Goal: Information Seeking & Learning: Learn about a topic

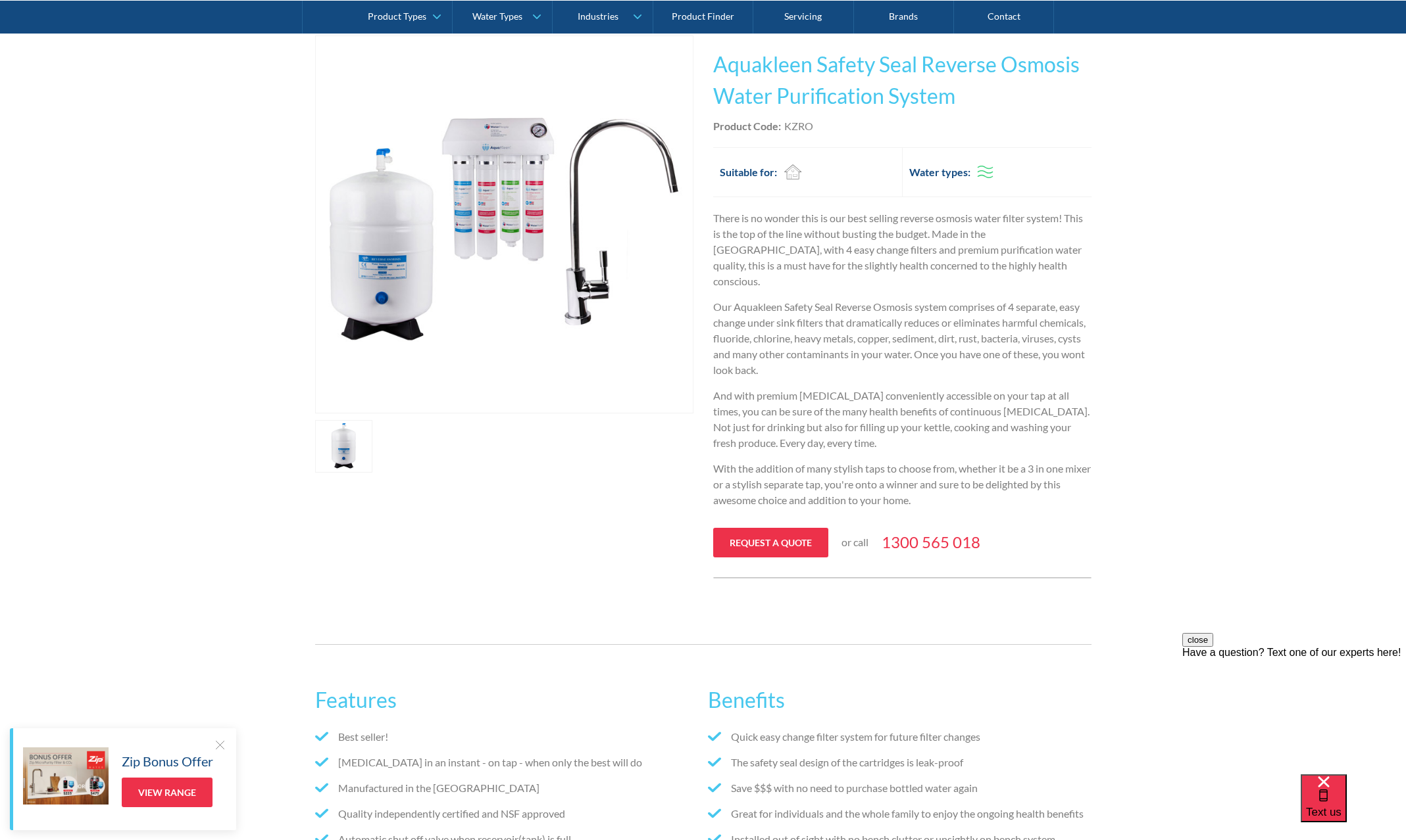
scroll to position [219, 0]
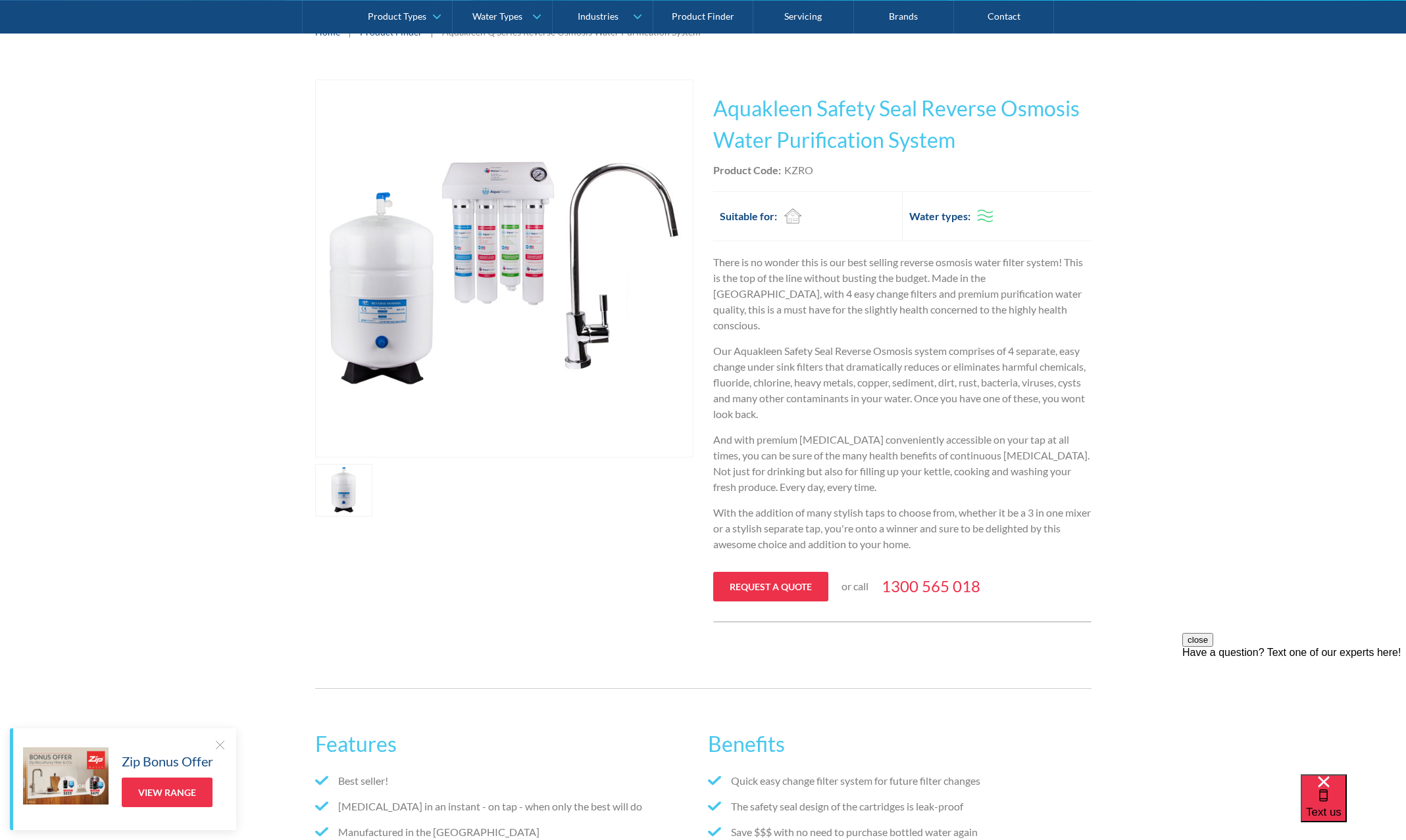
click at [485, 167] on img "open lightbox" at bounding box center [505, 269] width 377 height 377
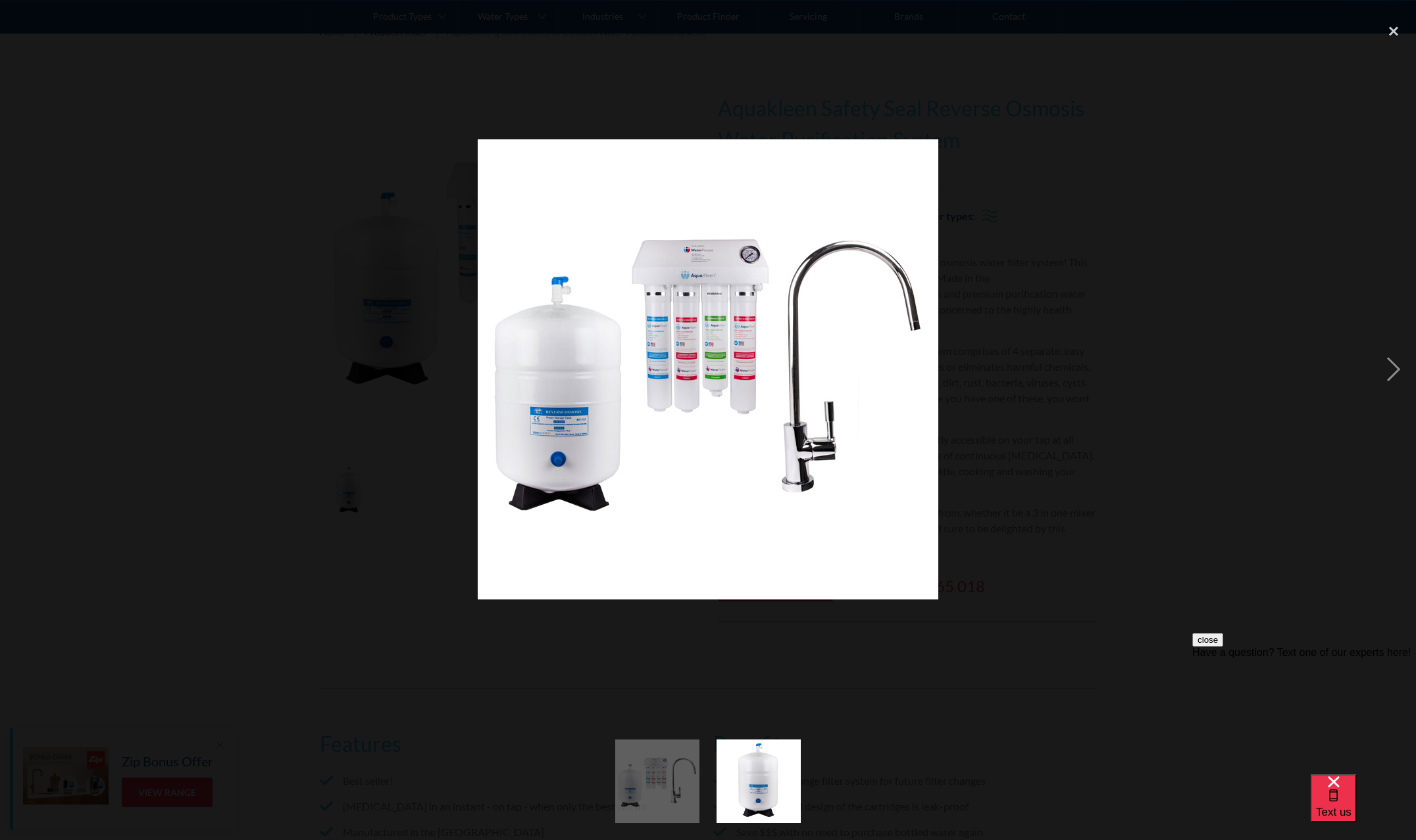
click at [1092, 346] on div at bounding box center [708, 370] width 1416 height 706
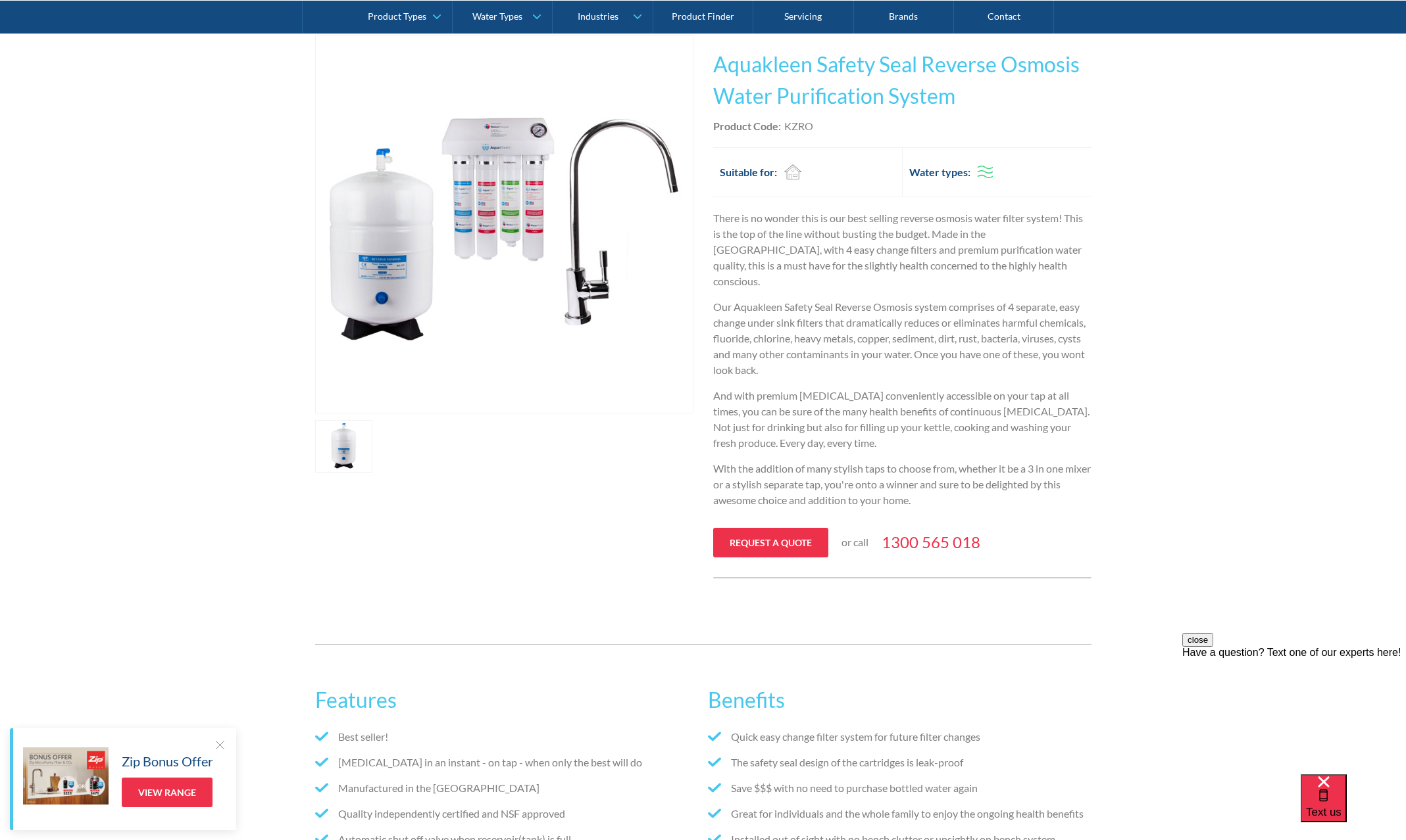
scroll to position [0, 0]
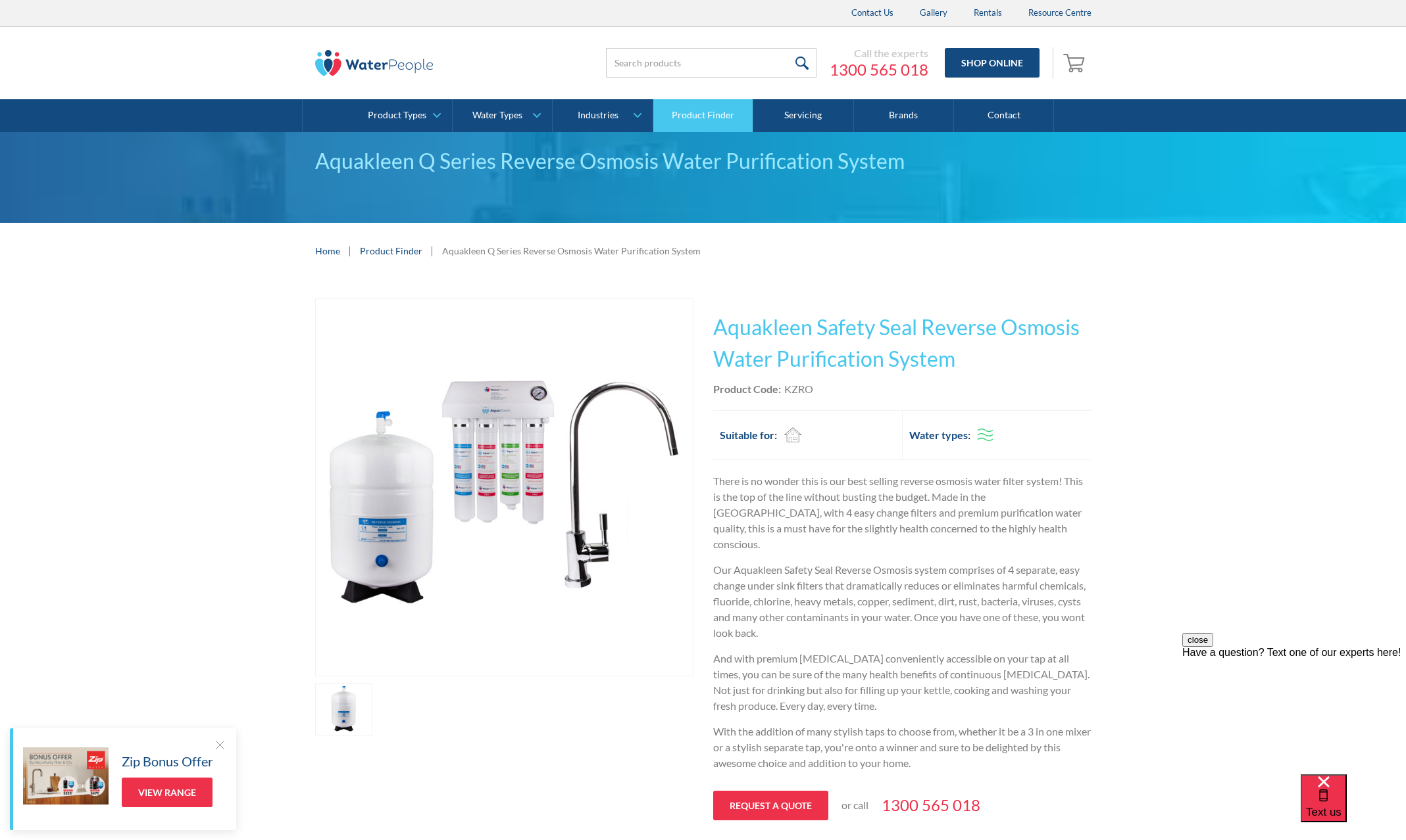
click at [696, 118] on link "Product Finder" at bounding box center [703, 116] width 100 height 33
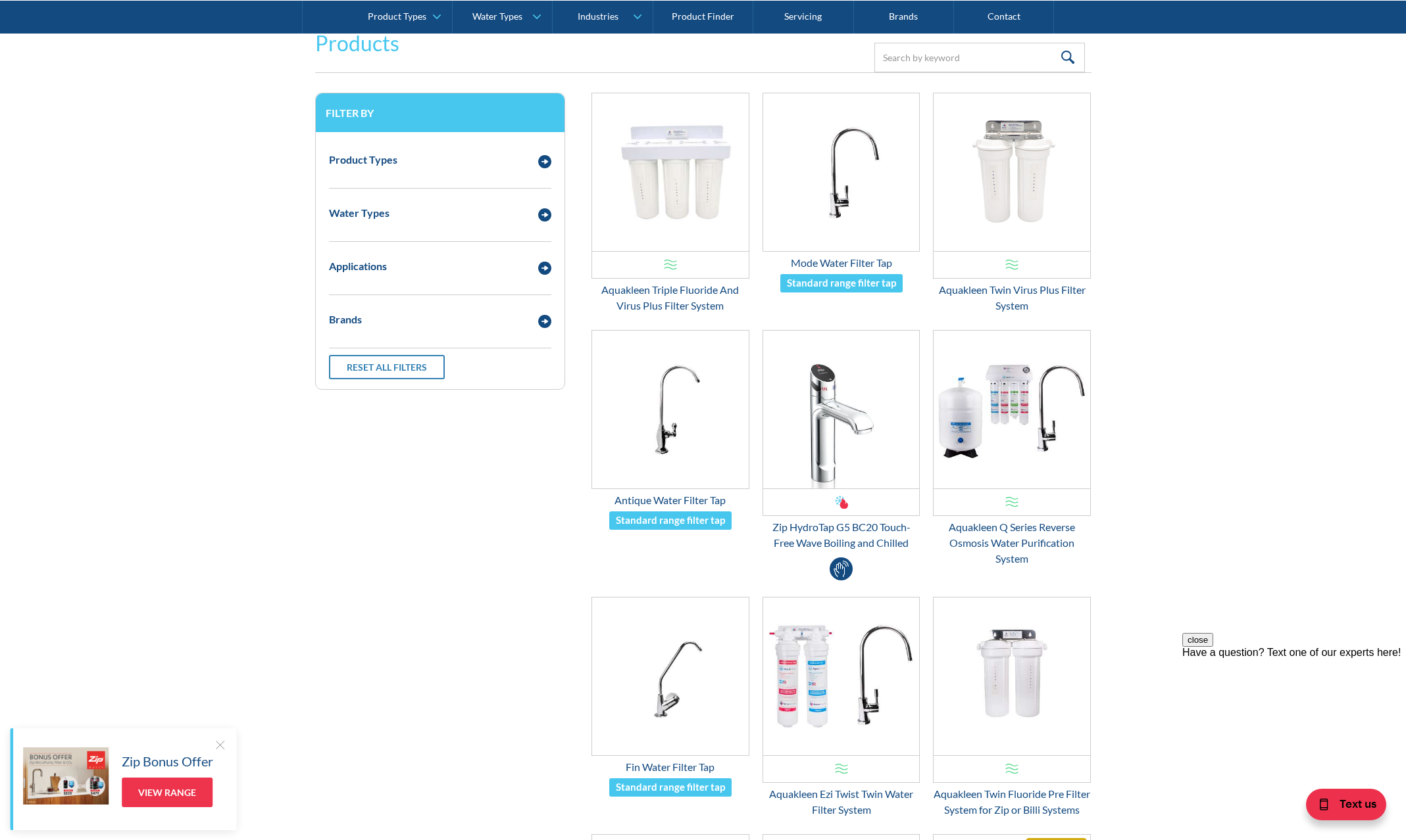
scroll to position [200, 0]
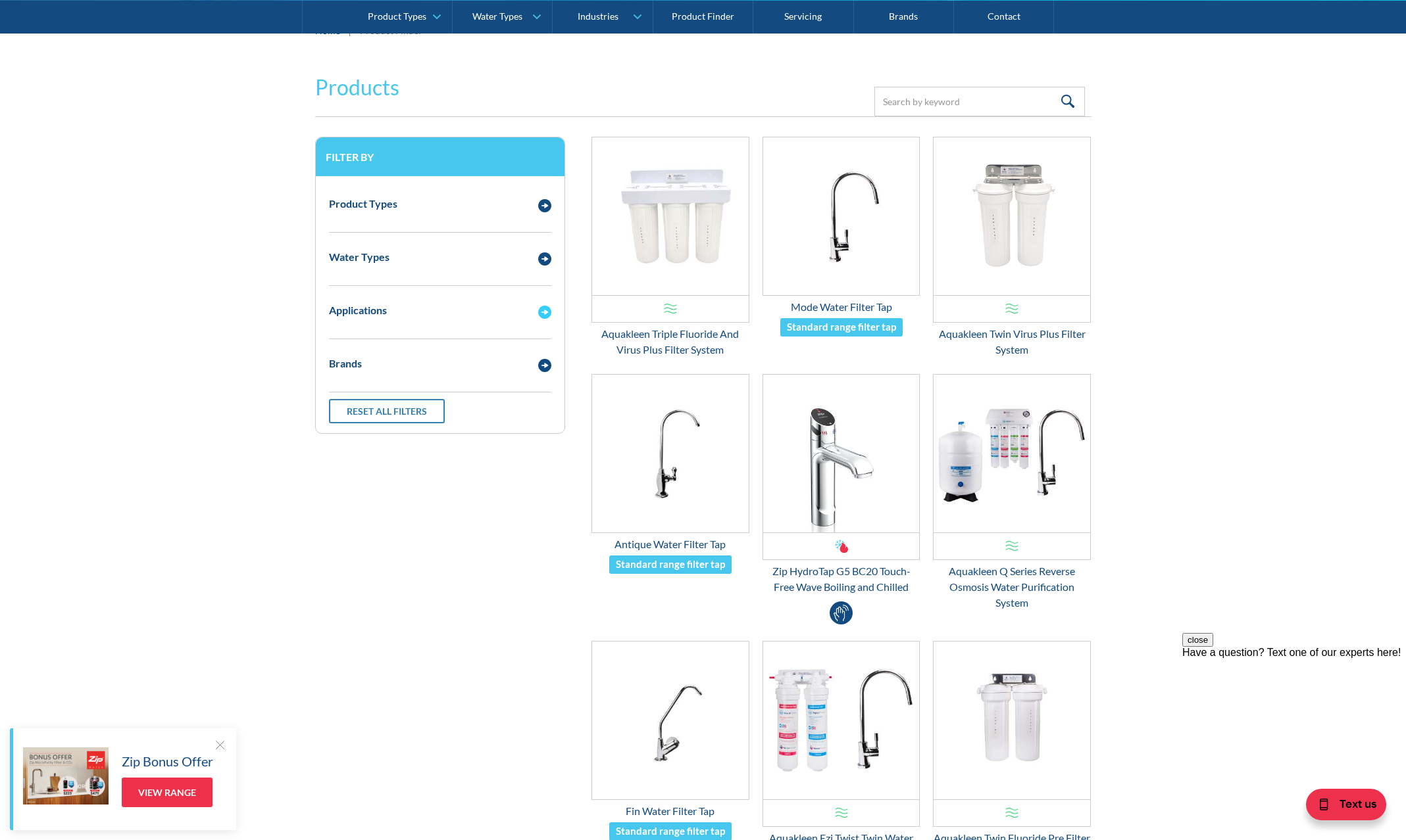
click at [546, 306] on img "Email Form 3" at bounding box center [545, 313] width 14 height 14
click at [550, 260] on img "Email Form 3" at bounding box center [545, 259] width 14 height 14
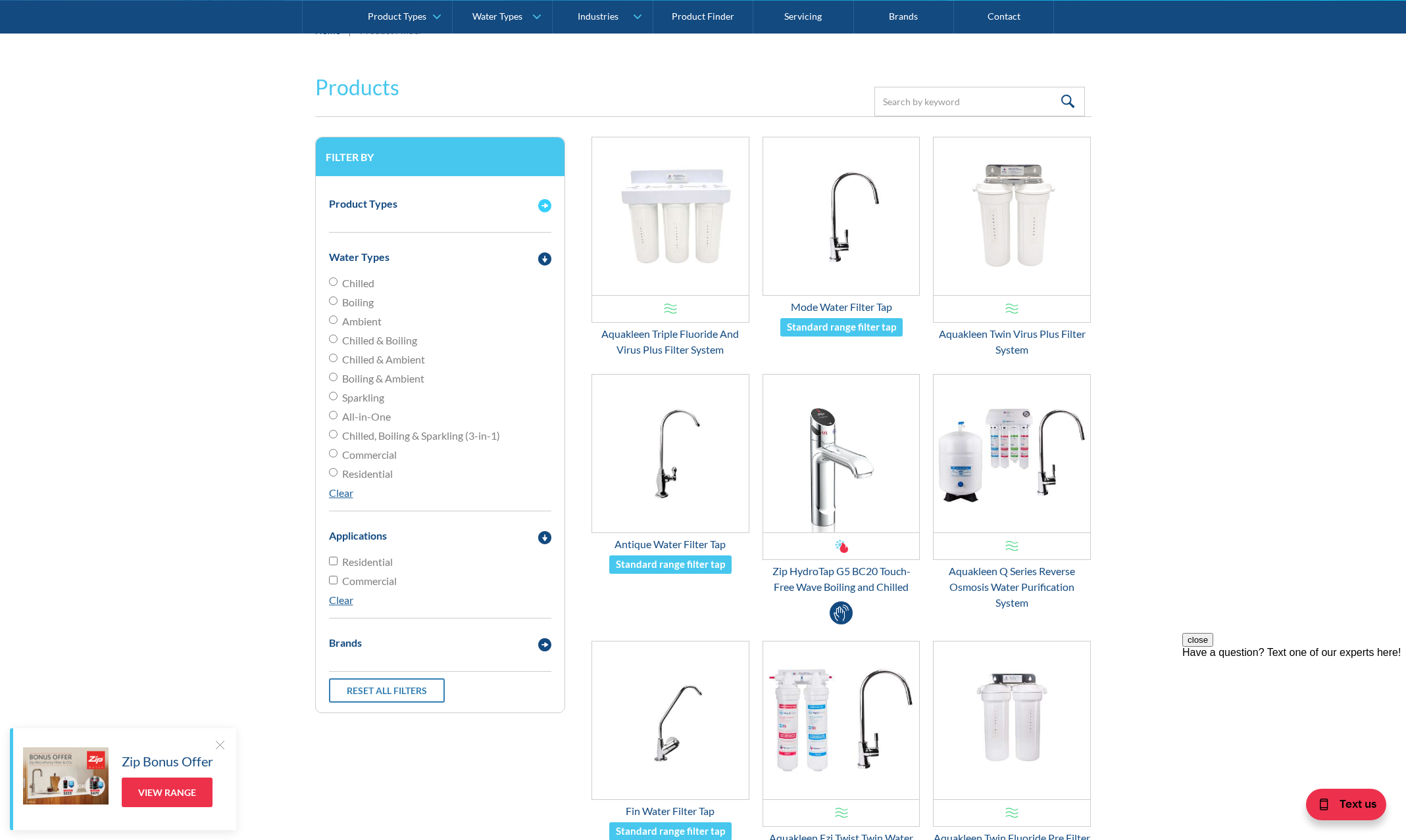
click at [547, 197] on div "Email Form 3" at bounding box center [544, 204] width 26 height 16
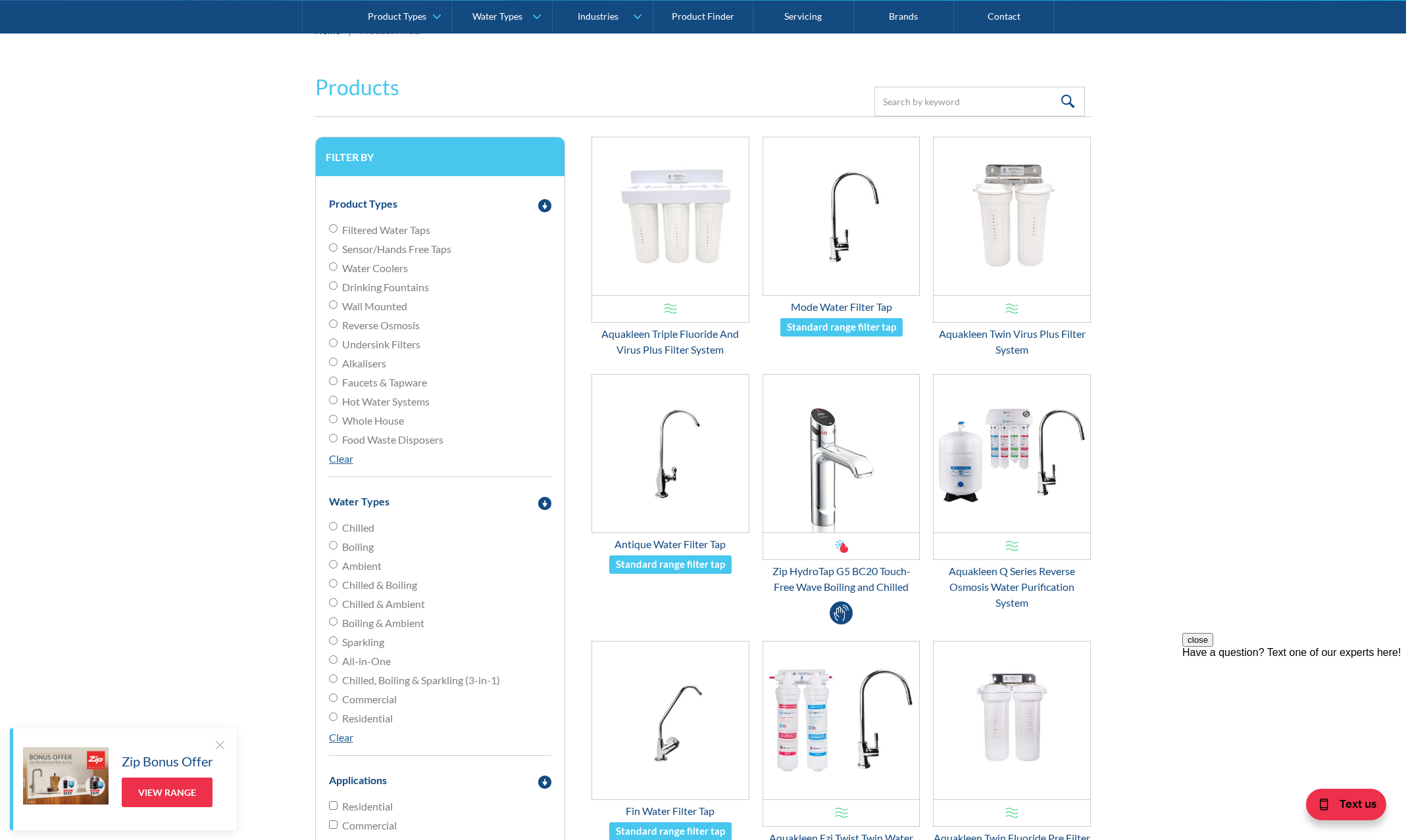
click at [405, 345] on span "Undersink Filters" at bounding box center [381, 344] width 79 height 16
click at [337, 345] on input "Undersink Filters" at bounding box center [333, 343] width 8 height 8
radio input "true"
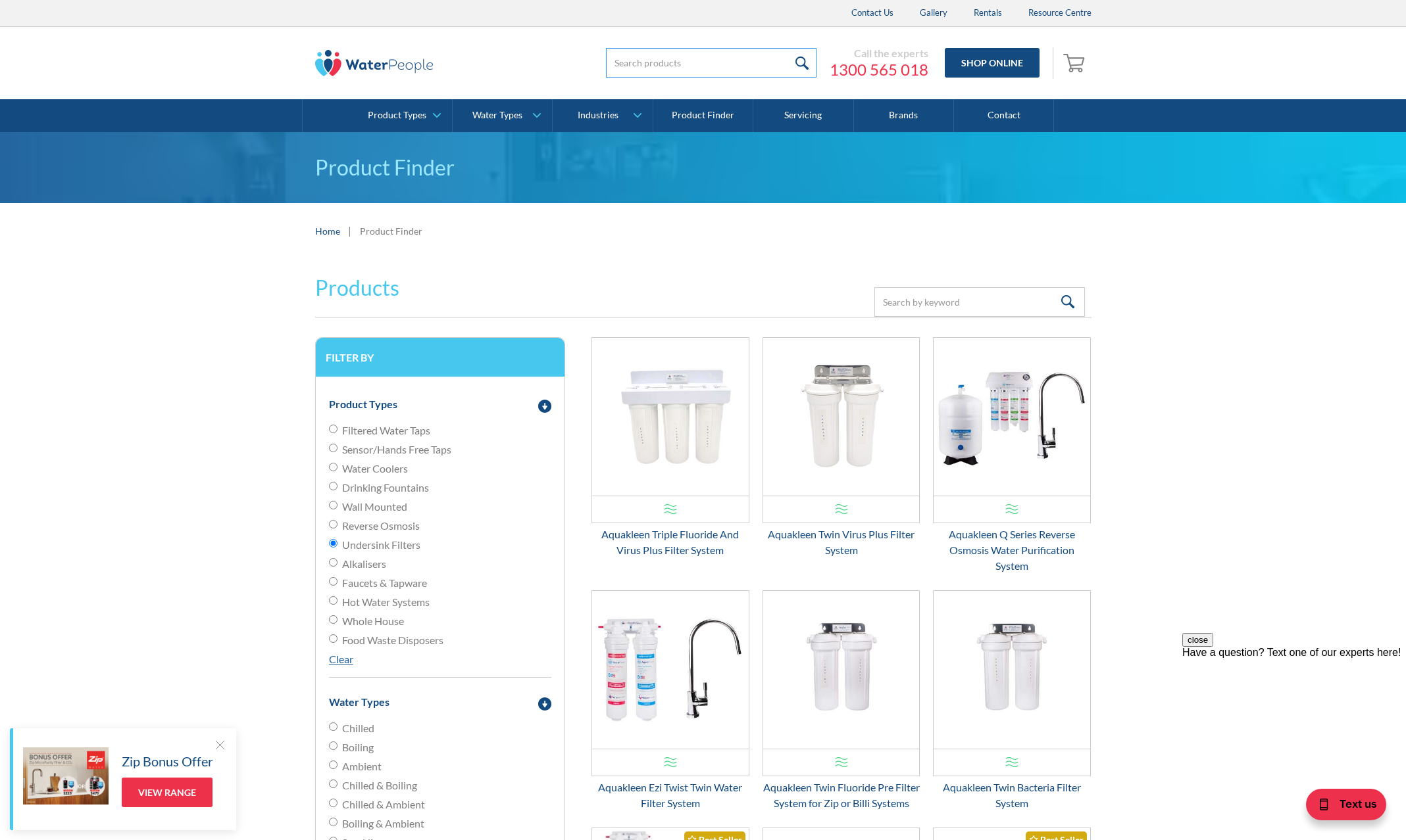
click at [769, 75] on input "search" at bounding box center [711, 63] width 211 height 30
click at [851, 161] on h1 "Product Finder" at bounding box center [703, 167] width 776 height 31
click at [734, 67] on input "search" at bounding box center [711, 63] width 211 height 30
click at [763, 307] on div "Products Filter" at bounding box center [703, 288] width 776 height 58
click at [695, 117] on link "Product Finder" at bounding box center [703, 116] width 100 height 33
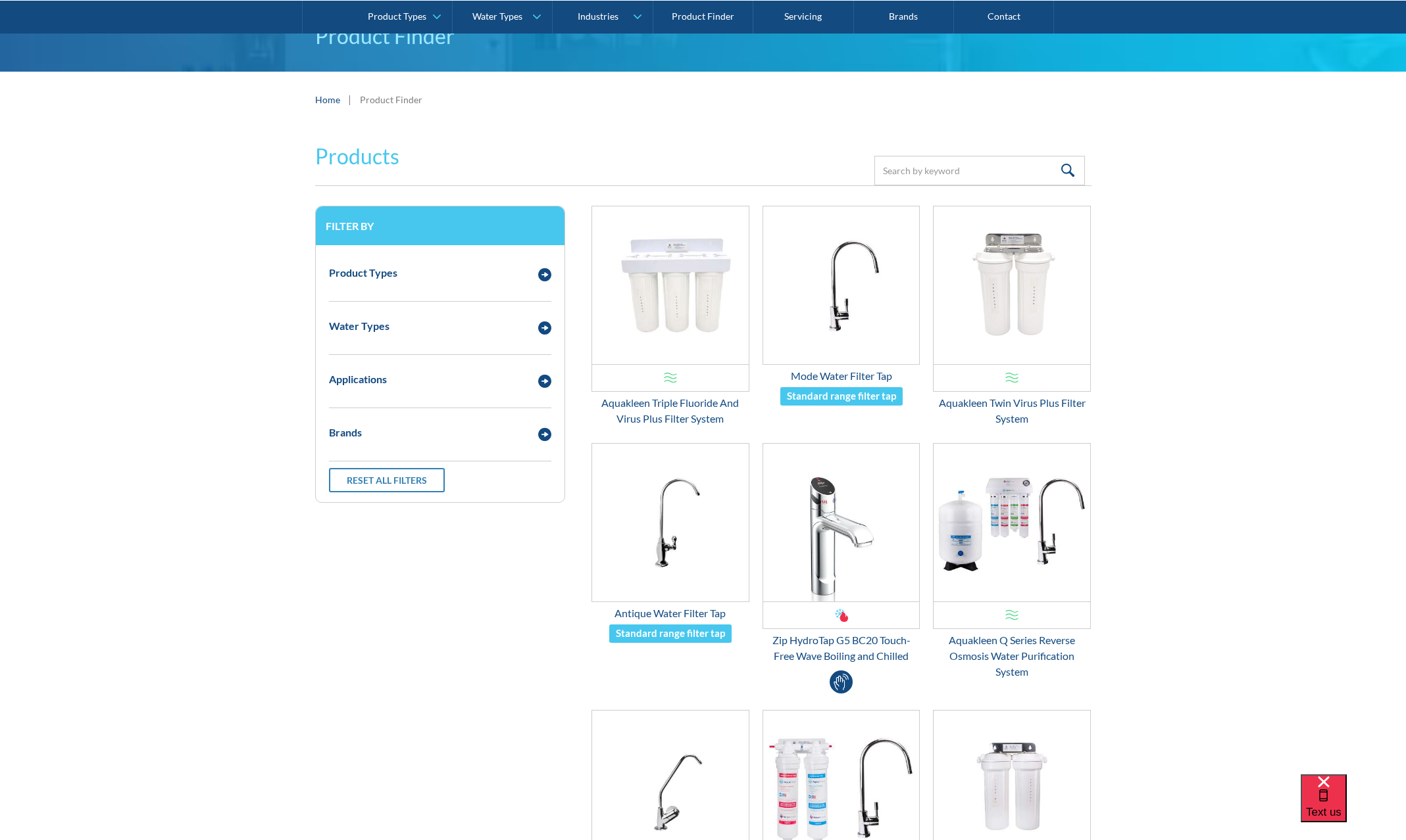
scroll to position [132, 0]
click at [984, 173] on input "Email Form 3" at bounding box center [979, 170] width 211 height 30
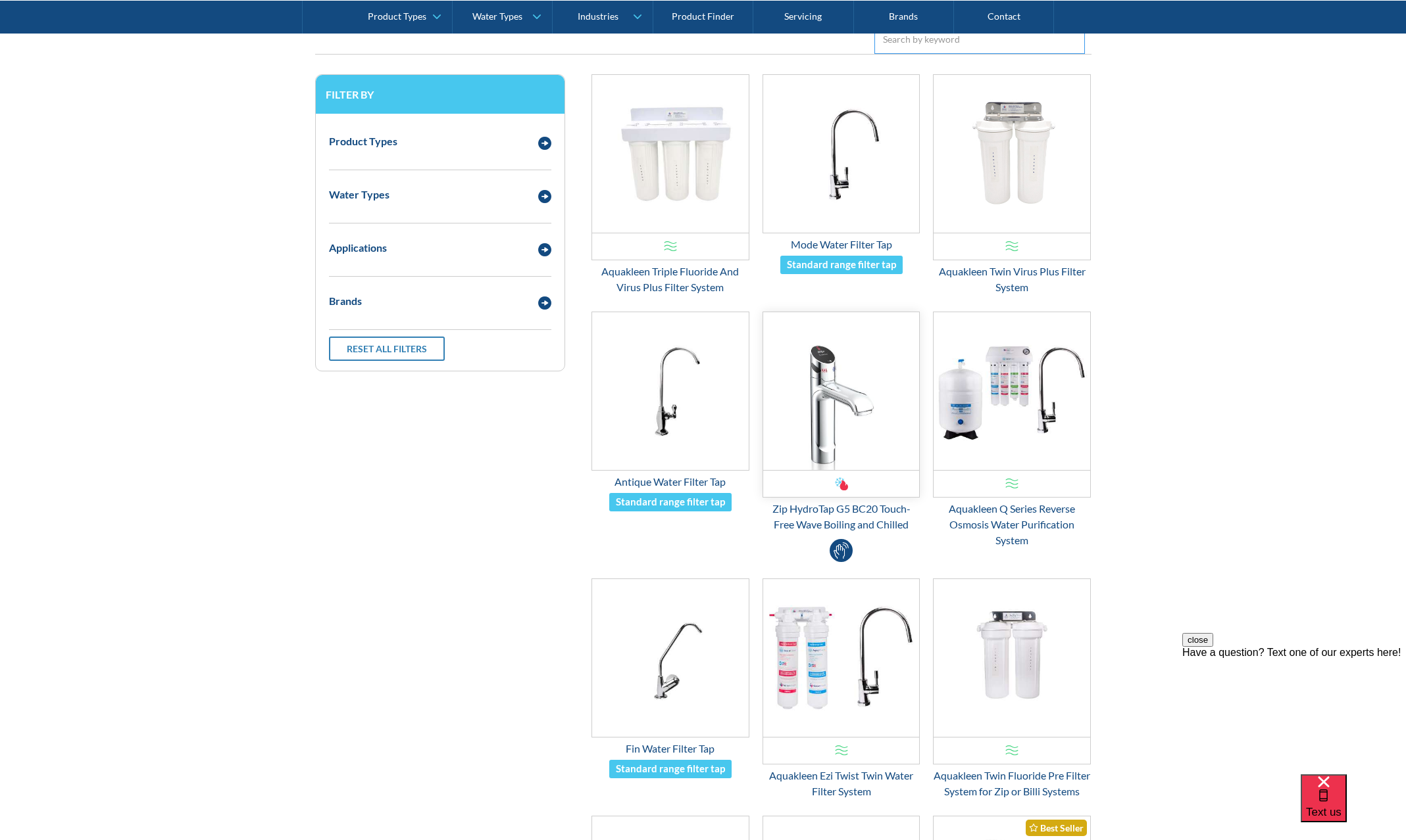
scroll to position [44, 0]
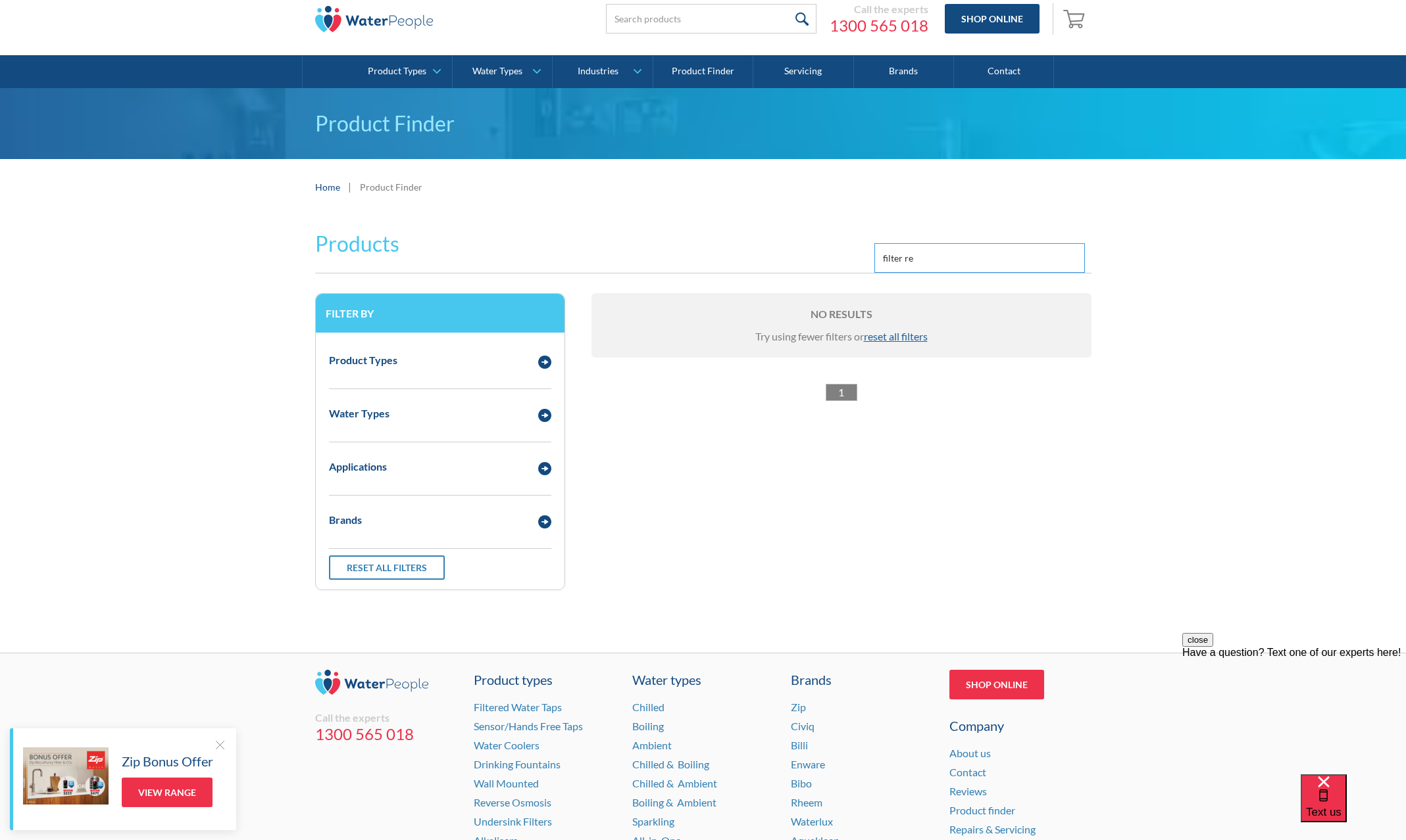
type input "filter rep"
drag, startPoint x: 945, startPoint y: 259, endPoint x: 795, endPoint y: 253, distance: 150.1
click at [795, 253] on div "Products Filter filter rep" at bounding box center [703, 243] width 776 height 58
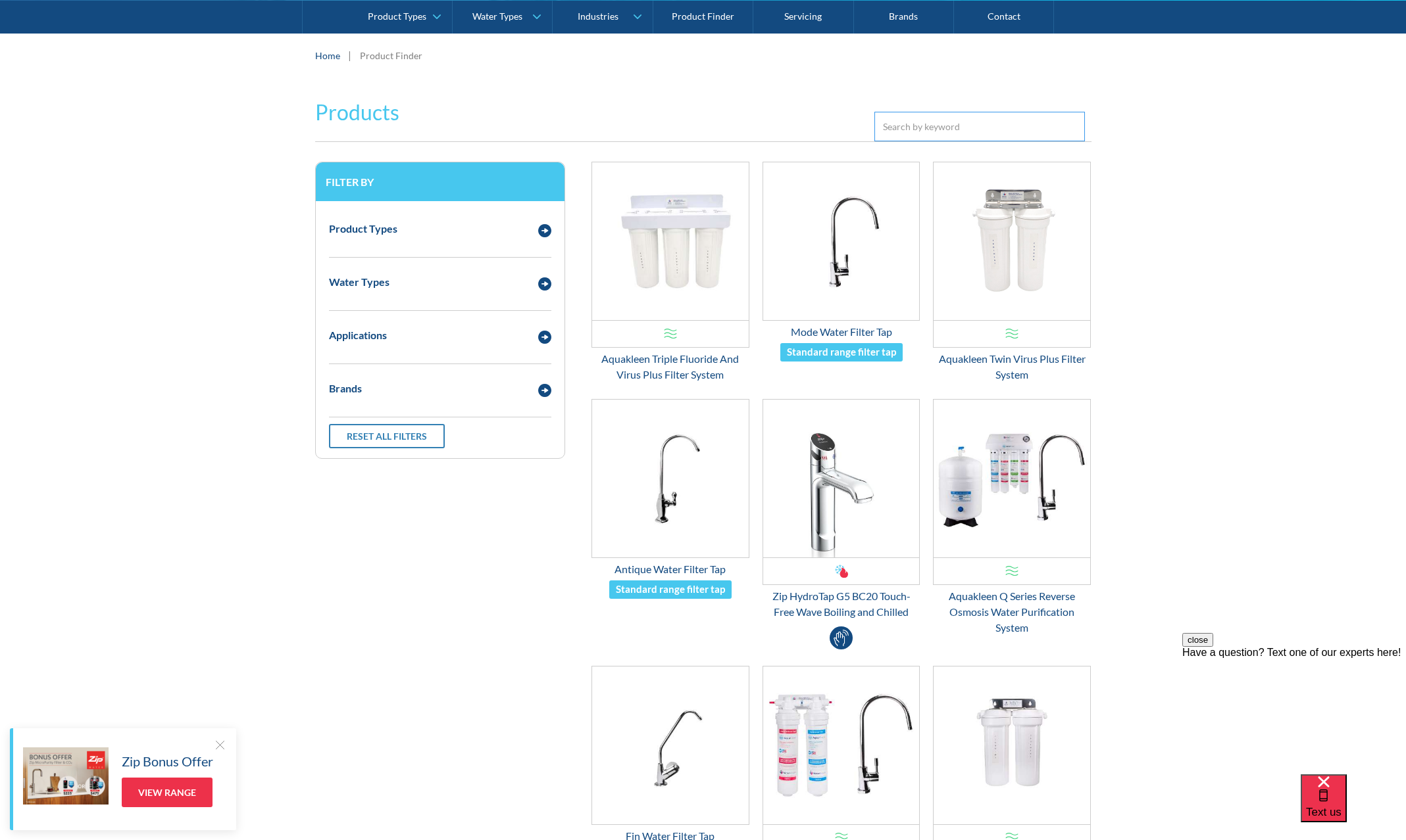
scroll to position [132, 0]
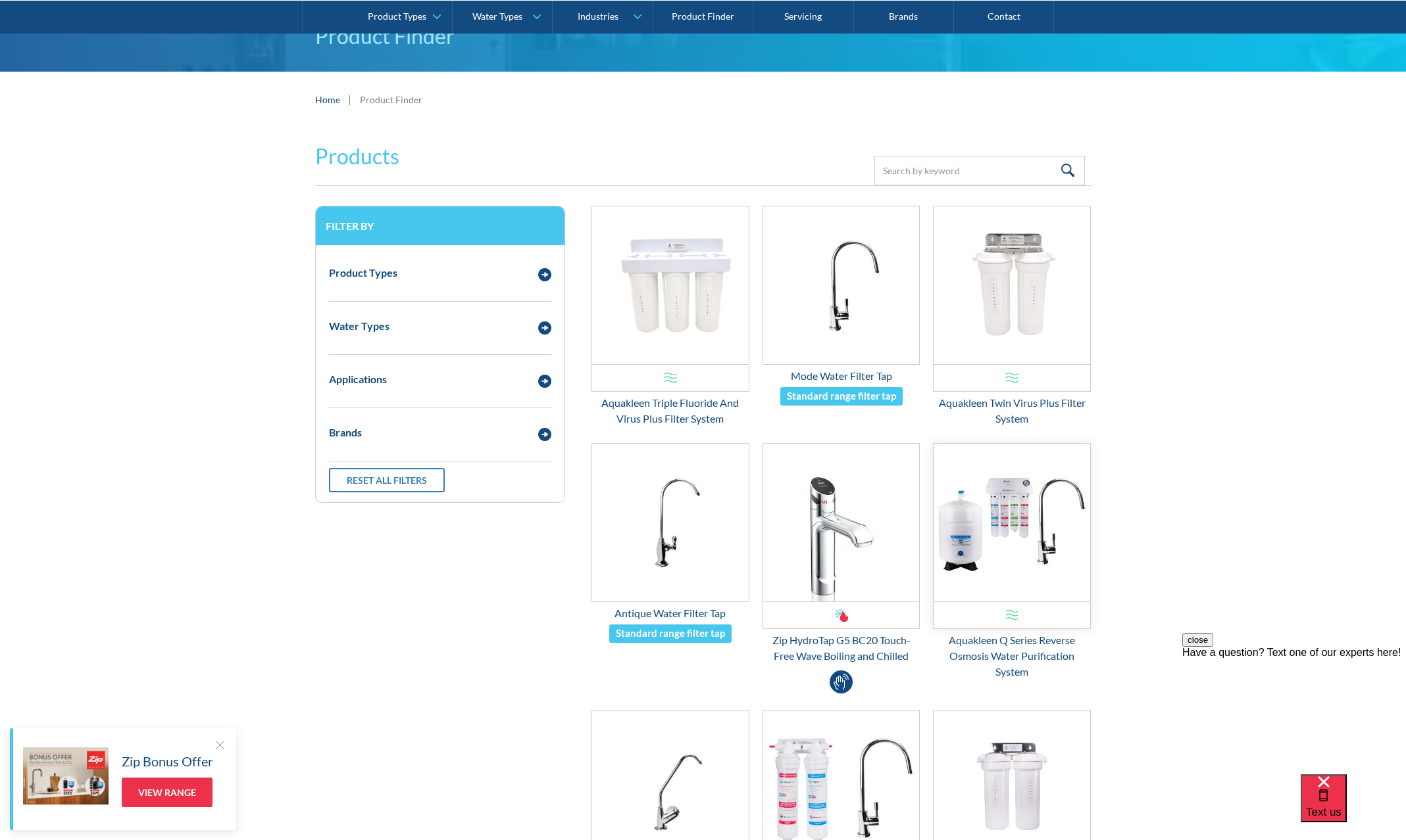
click at [993, 494] on img "Email Form 3" at bounding box center [1011, 522] width 156 height 158
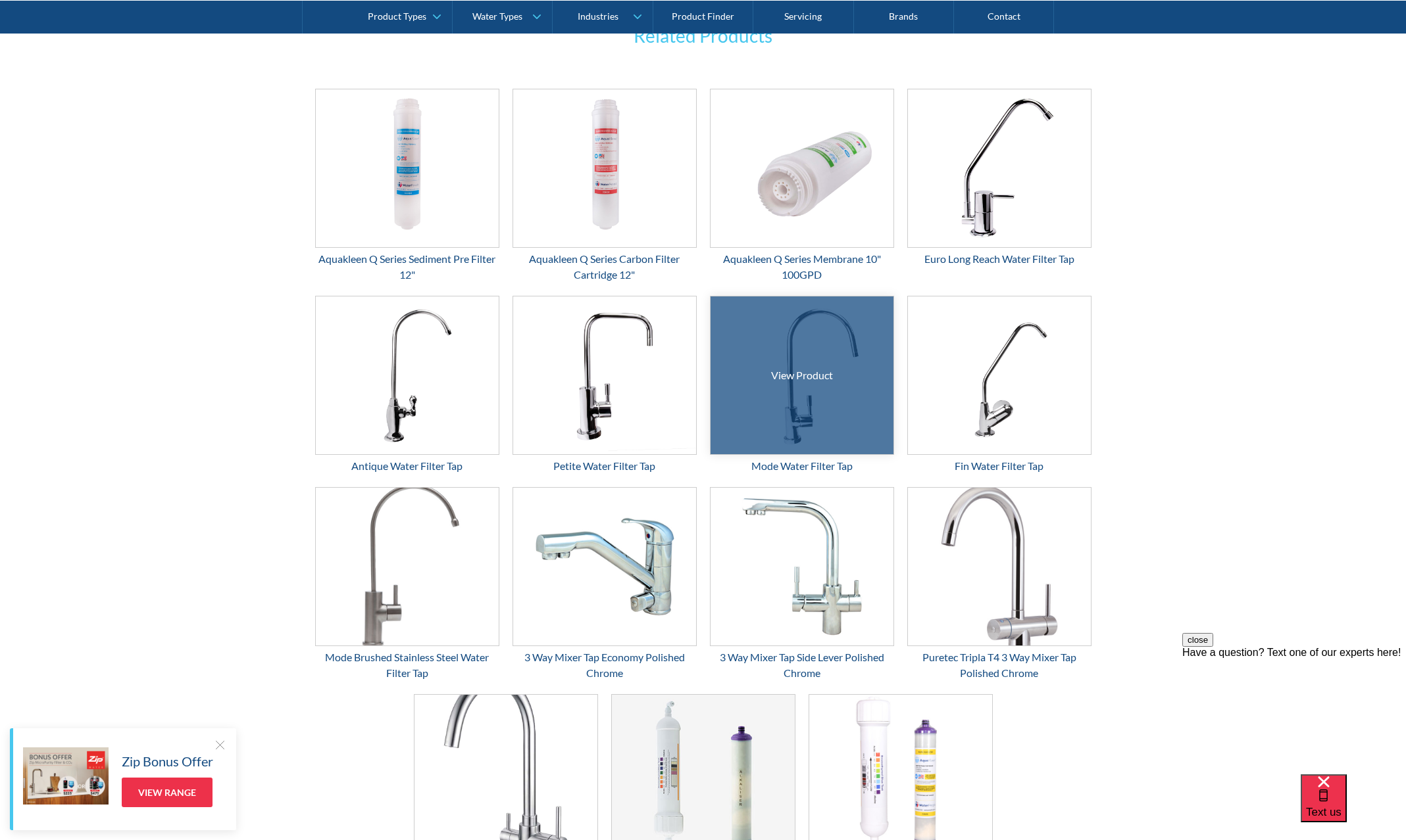
scroll to position [2017, 0]
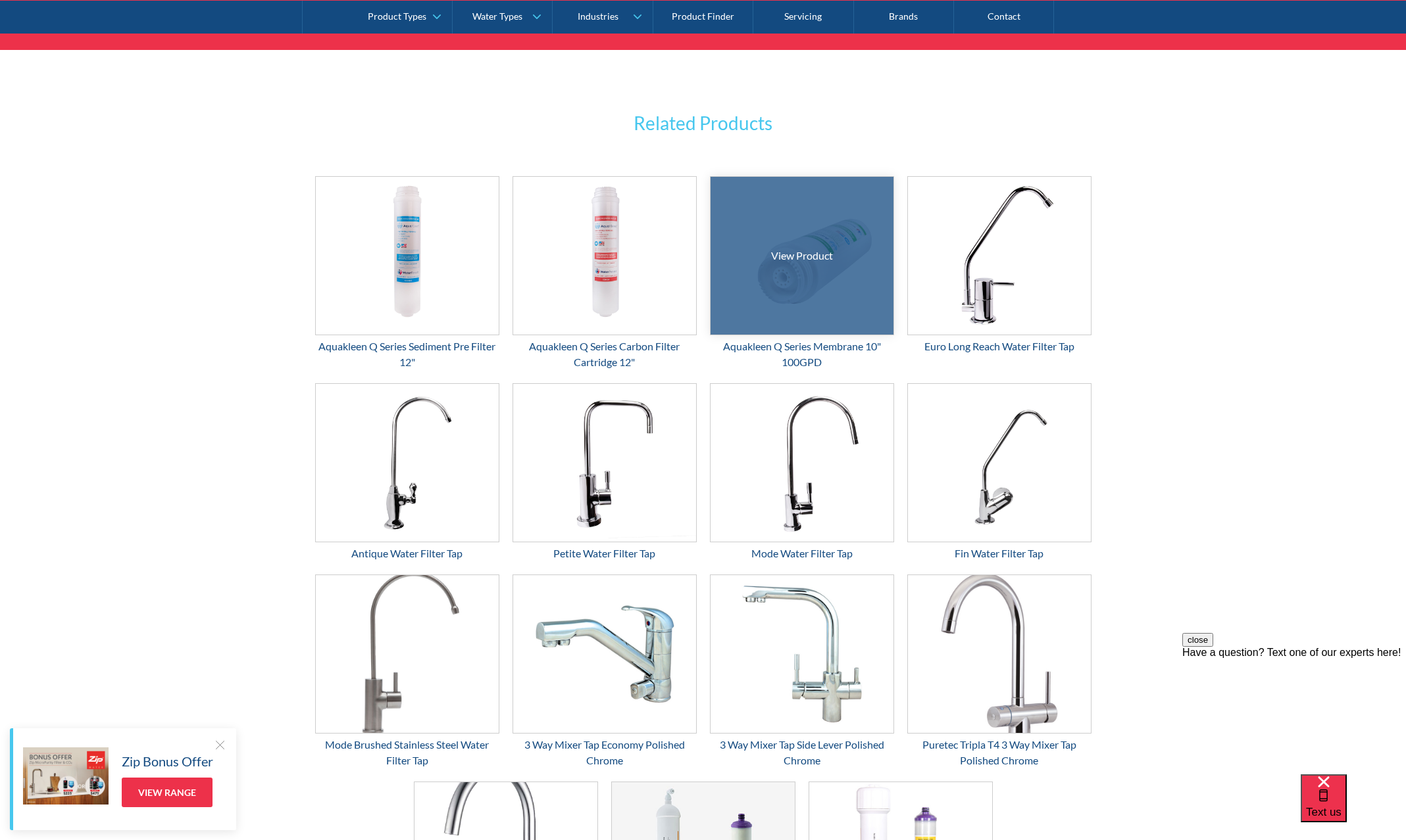
click at [834, 230] on div at bounding box center [801, 256] width 274 height 237
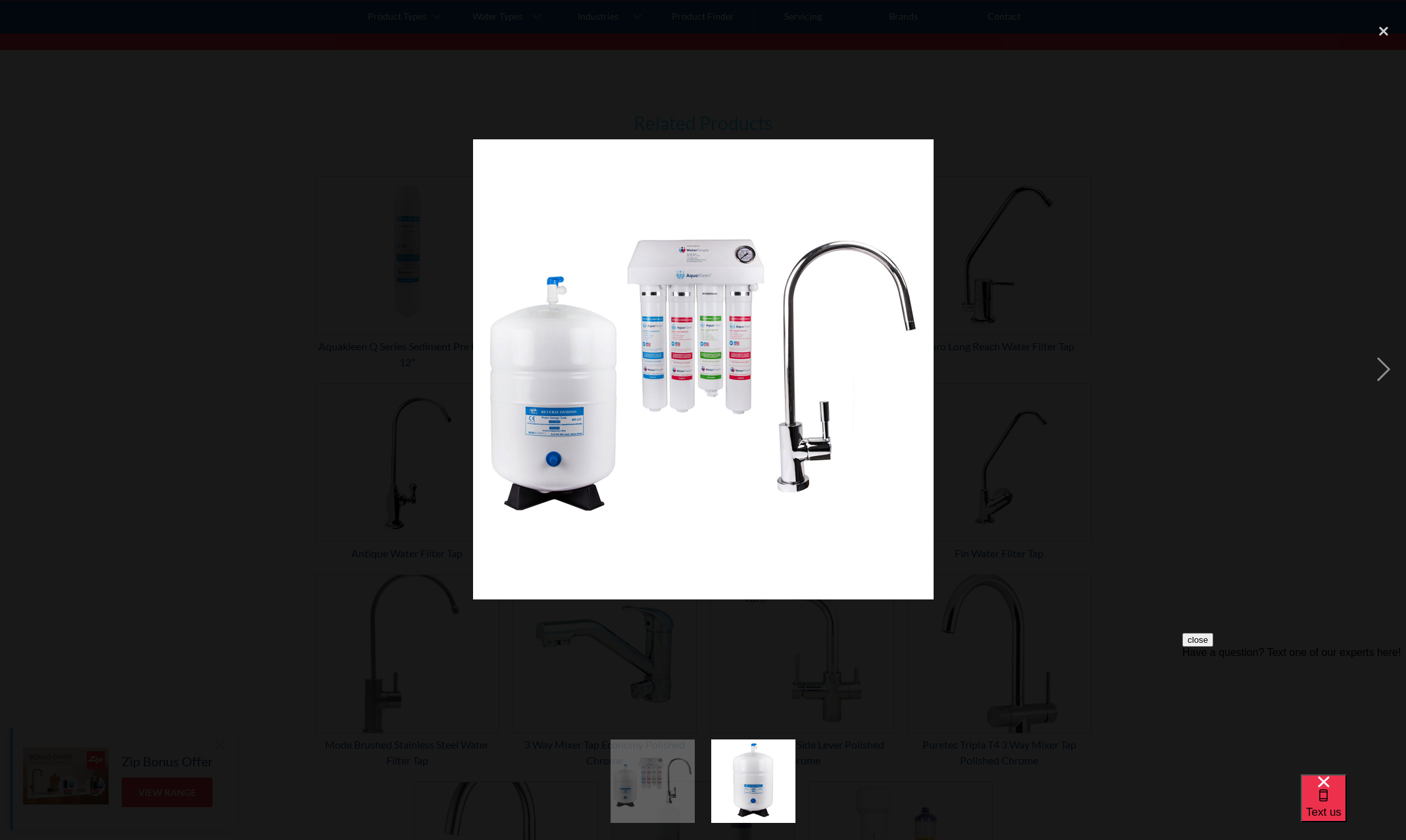
click at [663, 781] on img "show item 1 of 2" at bounding box center [653, 782] width 85 height 85
click at [779, 786] on img "show item 2 of 2" at bounding box center [752, 782] width 126 height 85
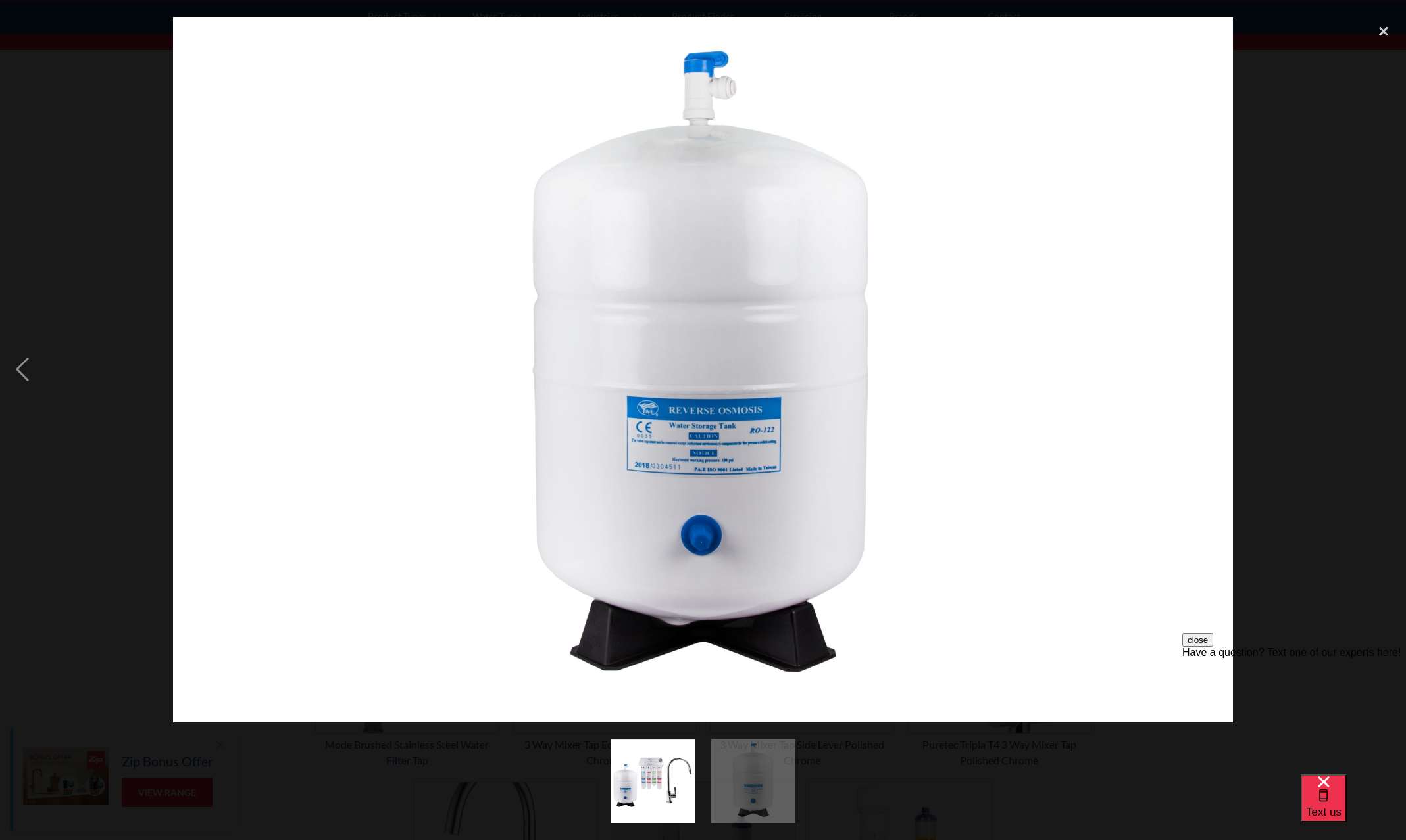
click at [660, 775] on img "show item 1 of 2" at bounding box center [653, 782] width 85 height 85
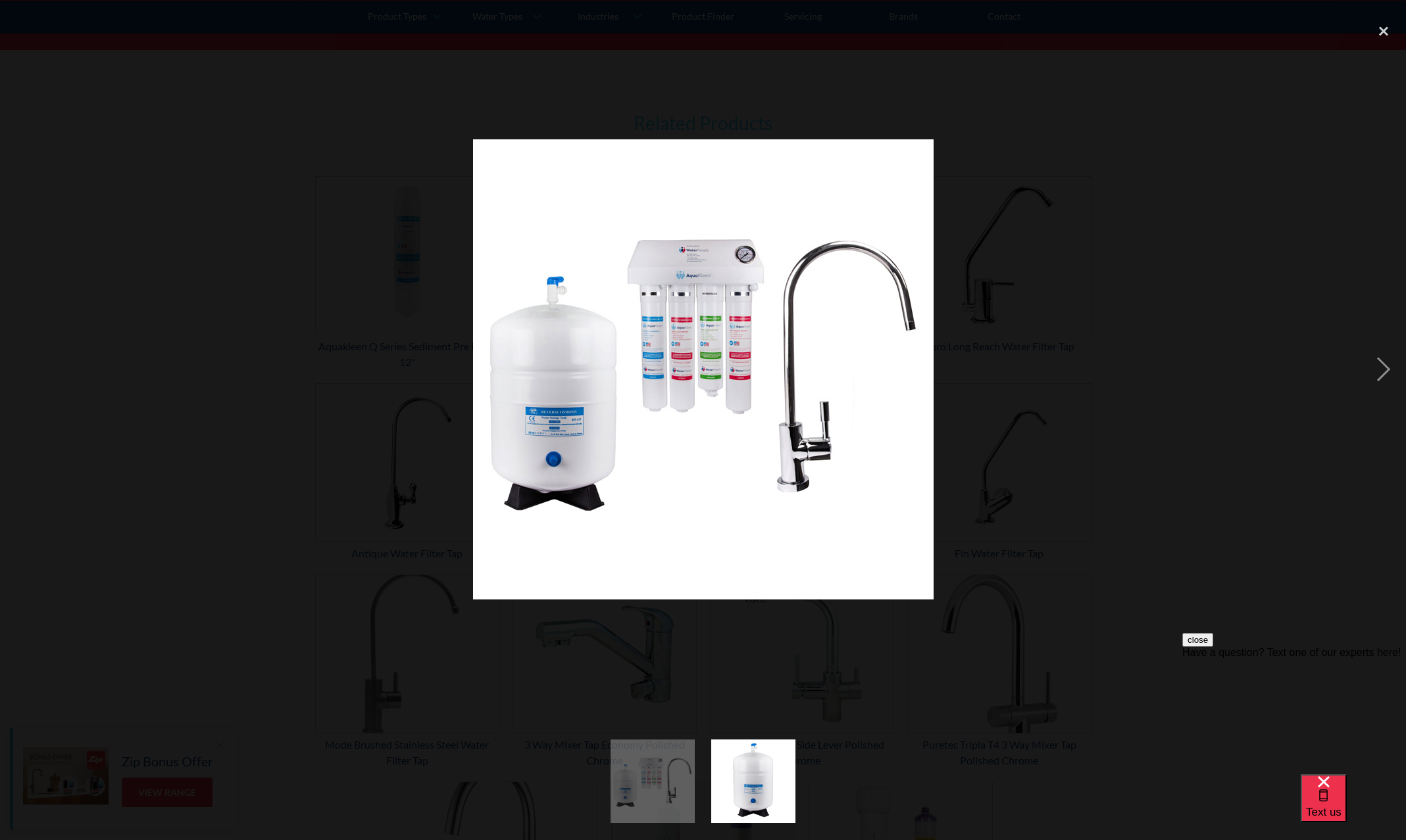
click at [687, 326] on img at bounding box center [703, 369] width 461 height 461
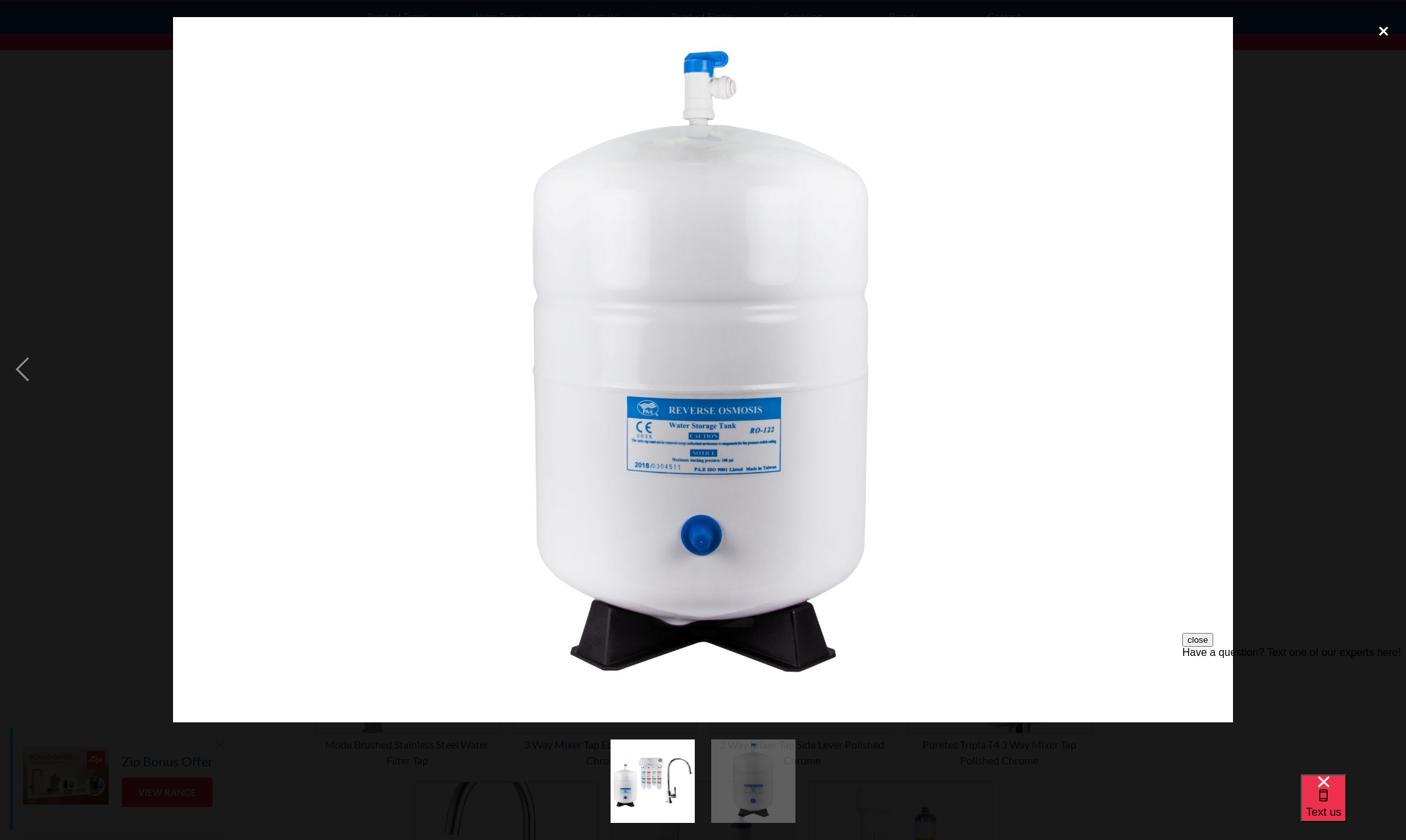
click at [1394, 23] on div "close lightbox" at bounding box center [1383, 31] width 45 height 29
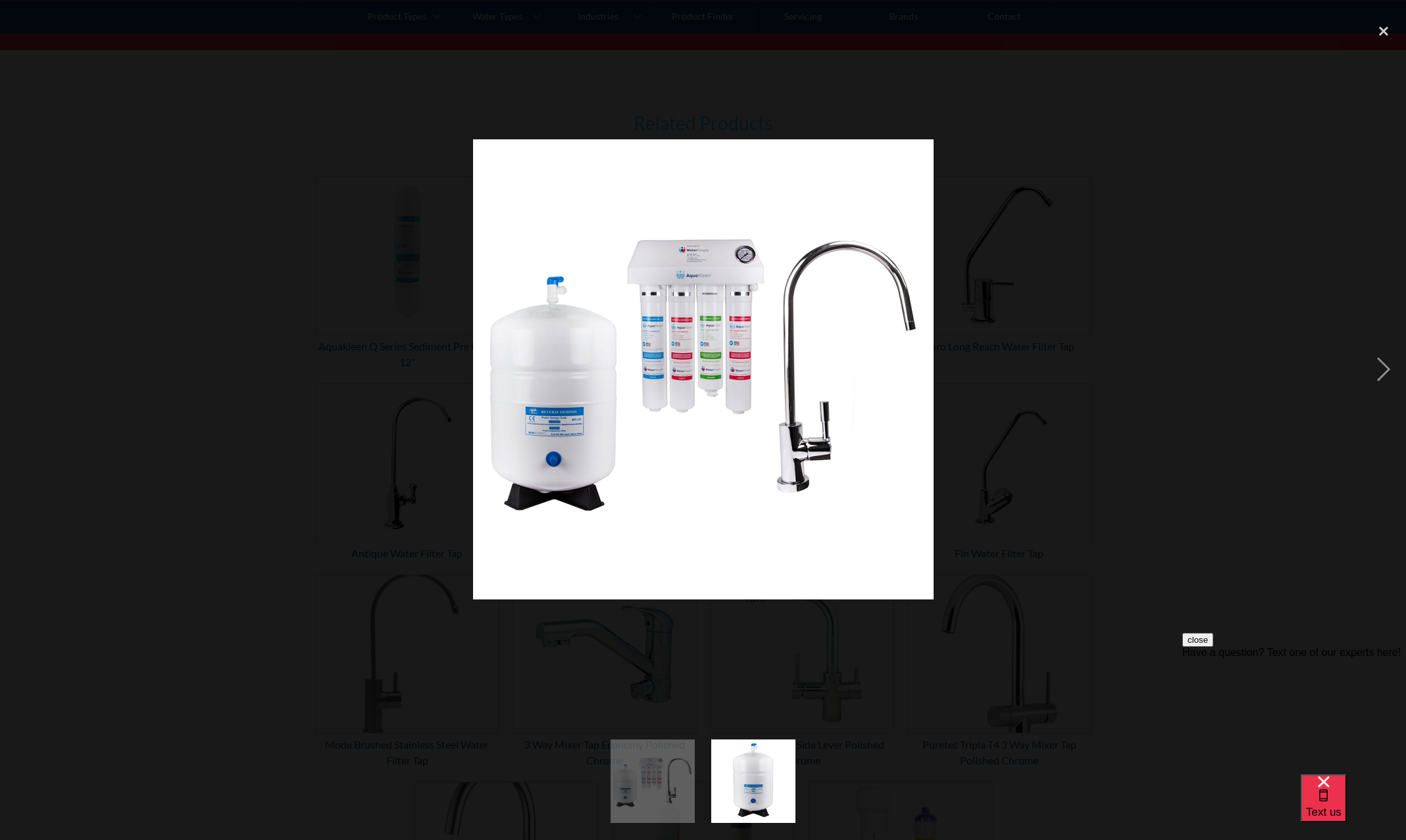
click at [1213, 647] on button "close" at bounding box center [1197, 640] width 31 height 14
click at [1390, 30] on div "close lightbox" at bounding box center [1383, 31] width 45 height 29
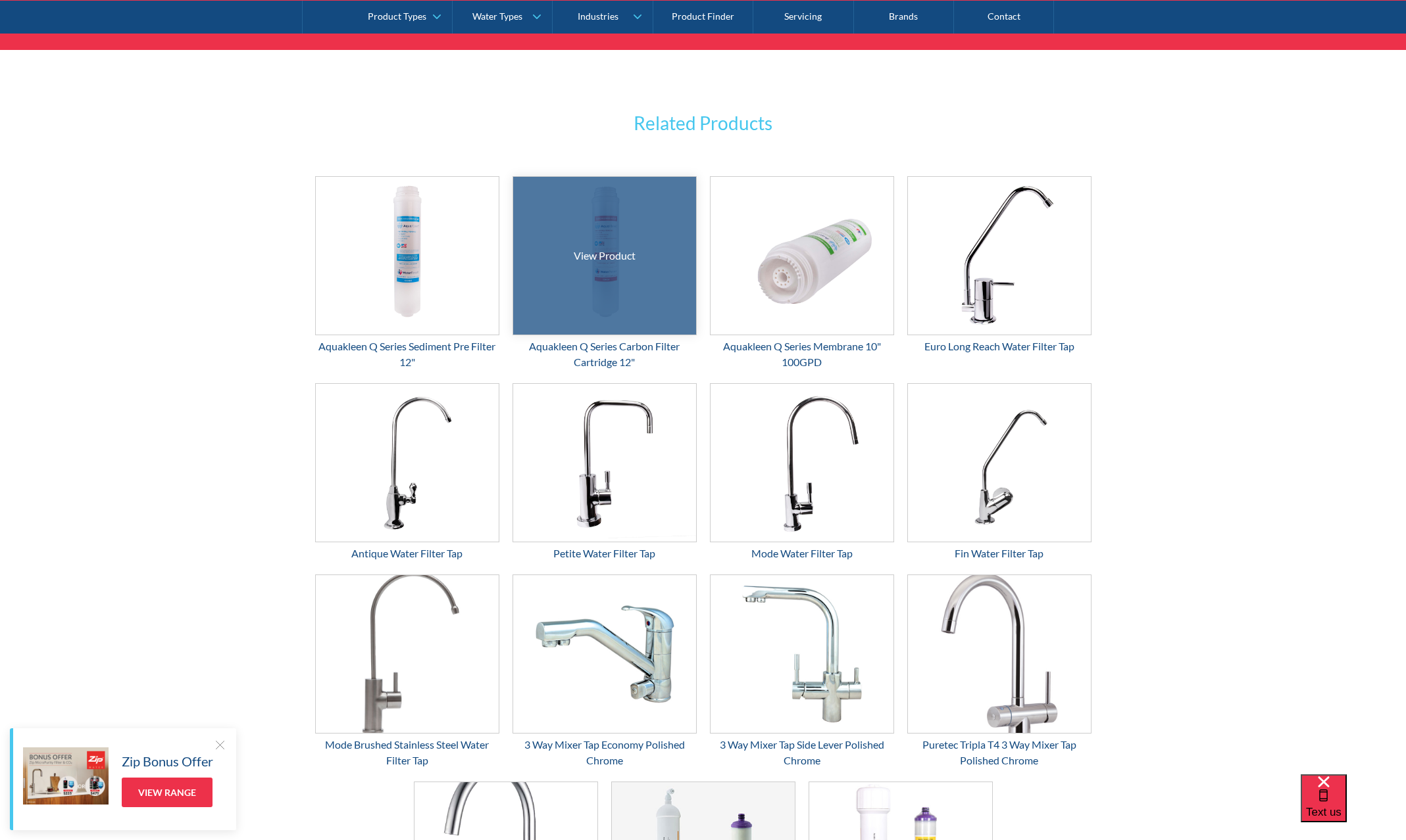
click at [601, 359] on div at bounding box center [604, 256] width 274 height 237
click at [610, 264] on div "View Product" at bounding box center [605, 255] width 62 height 16
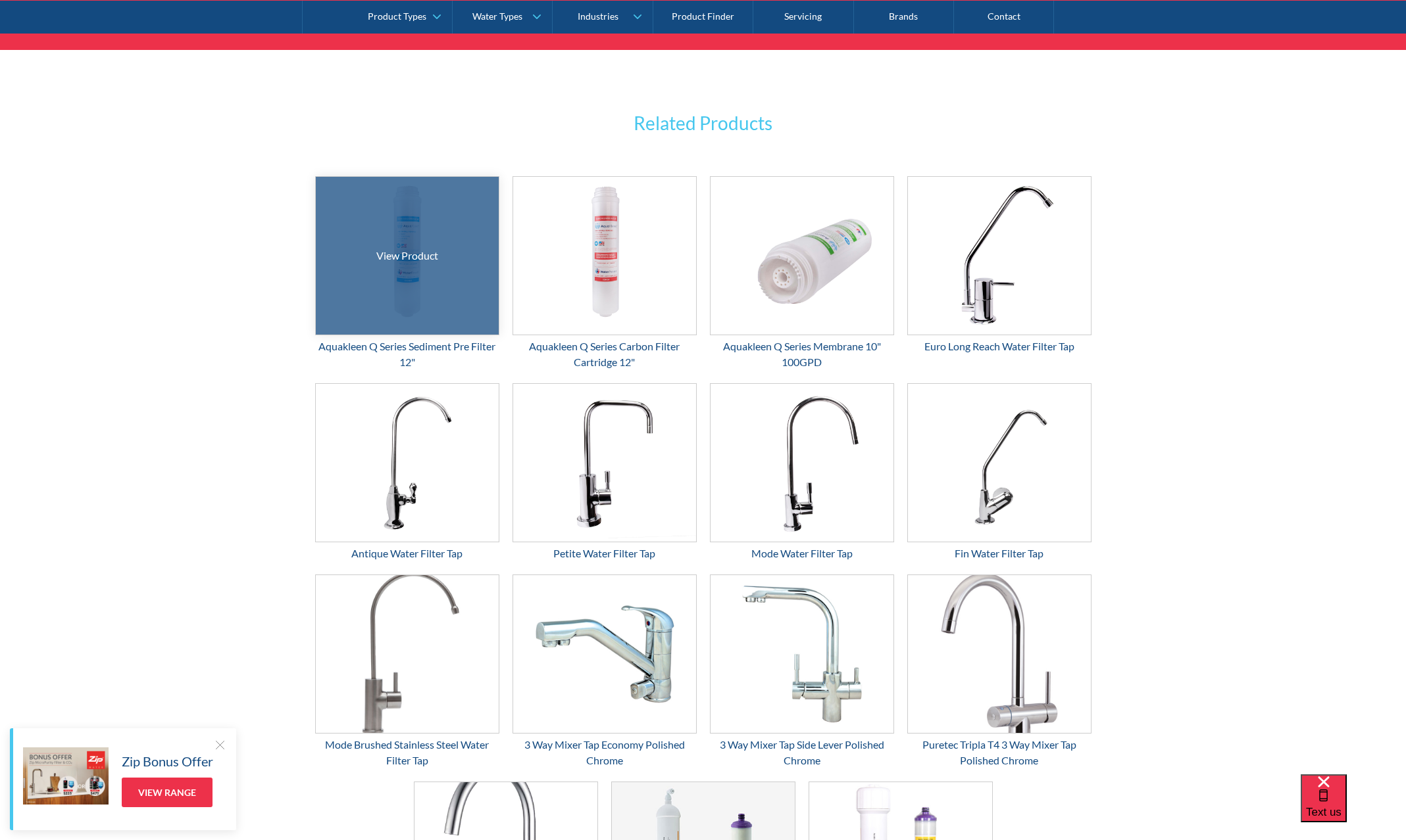
click at [411, 313] on div at bounding box center [407, 256] width 274 height 237
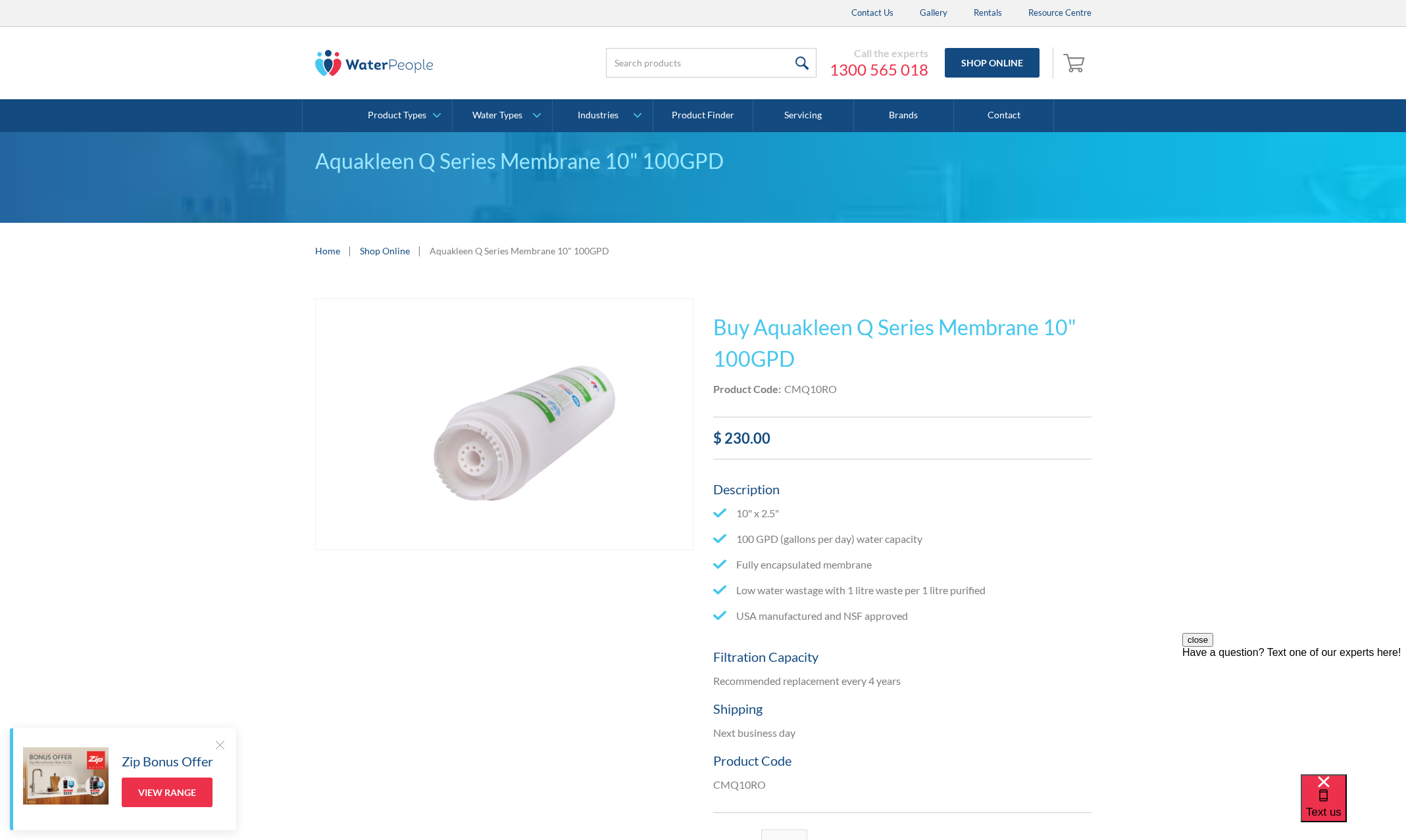
scroll to position [44, 0]
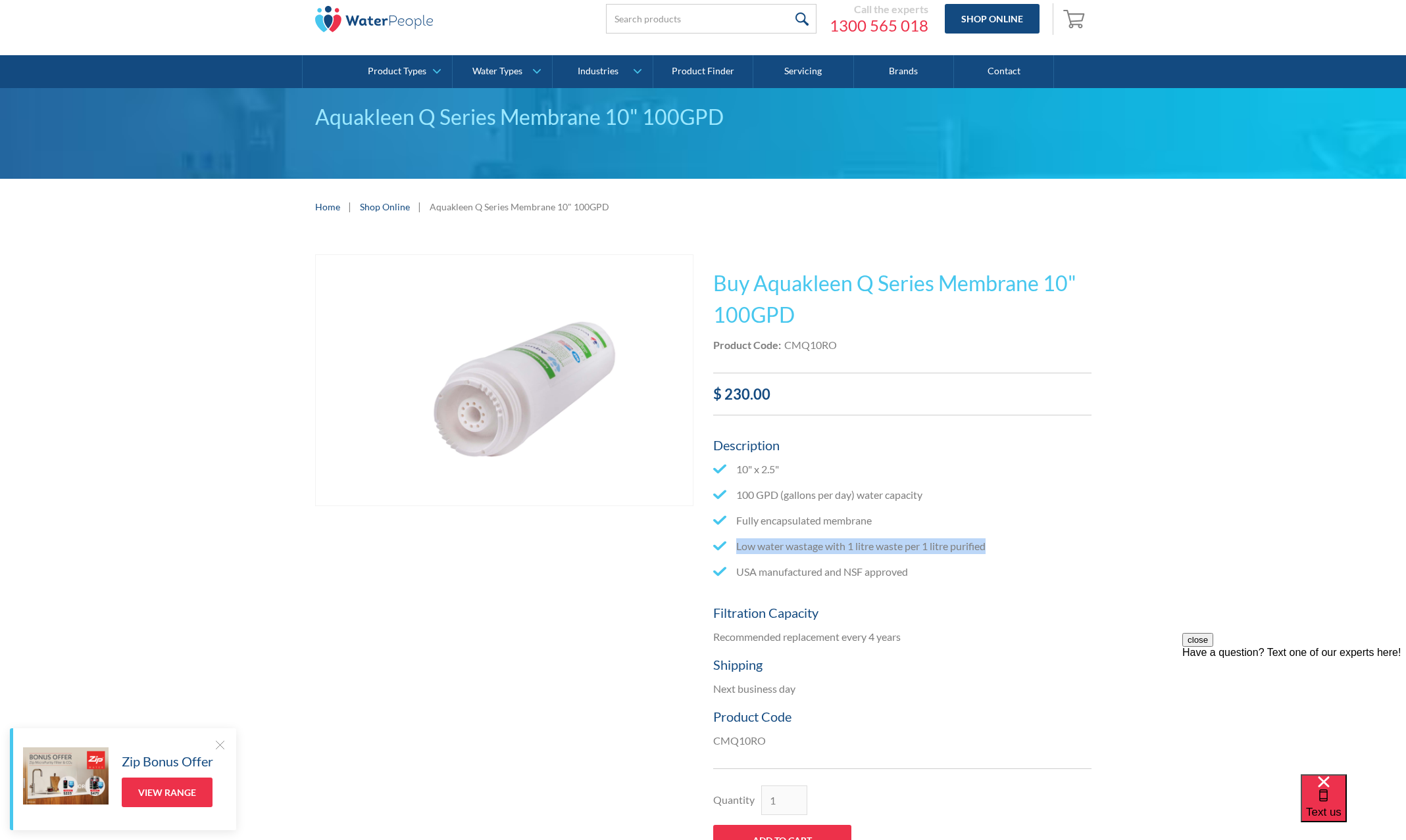
drag, startPoint x: 738, startPoint y: 548, endPoint x: 1007, endPoint y: 549, distance: 269.0
click at [1007, 549] on li "Low water wastage with 1 litre waste per 1 litre purified" at bounding box center [902, 546] width 378 height 16
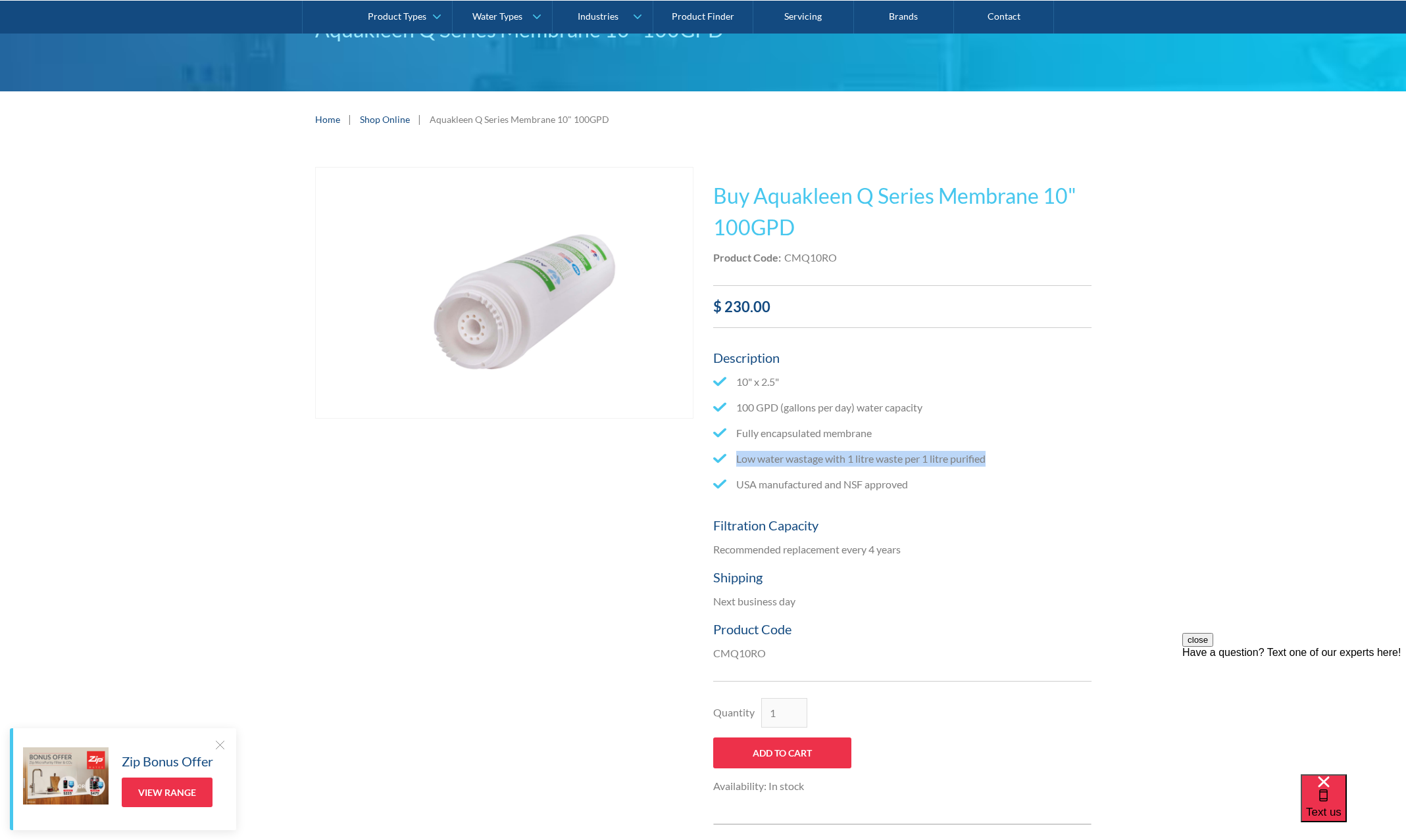
scroll to position [0, 0]
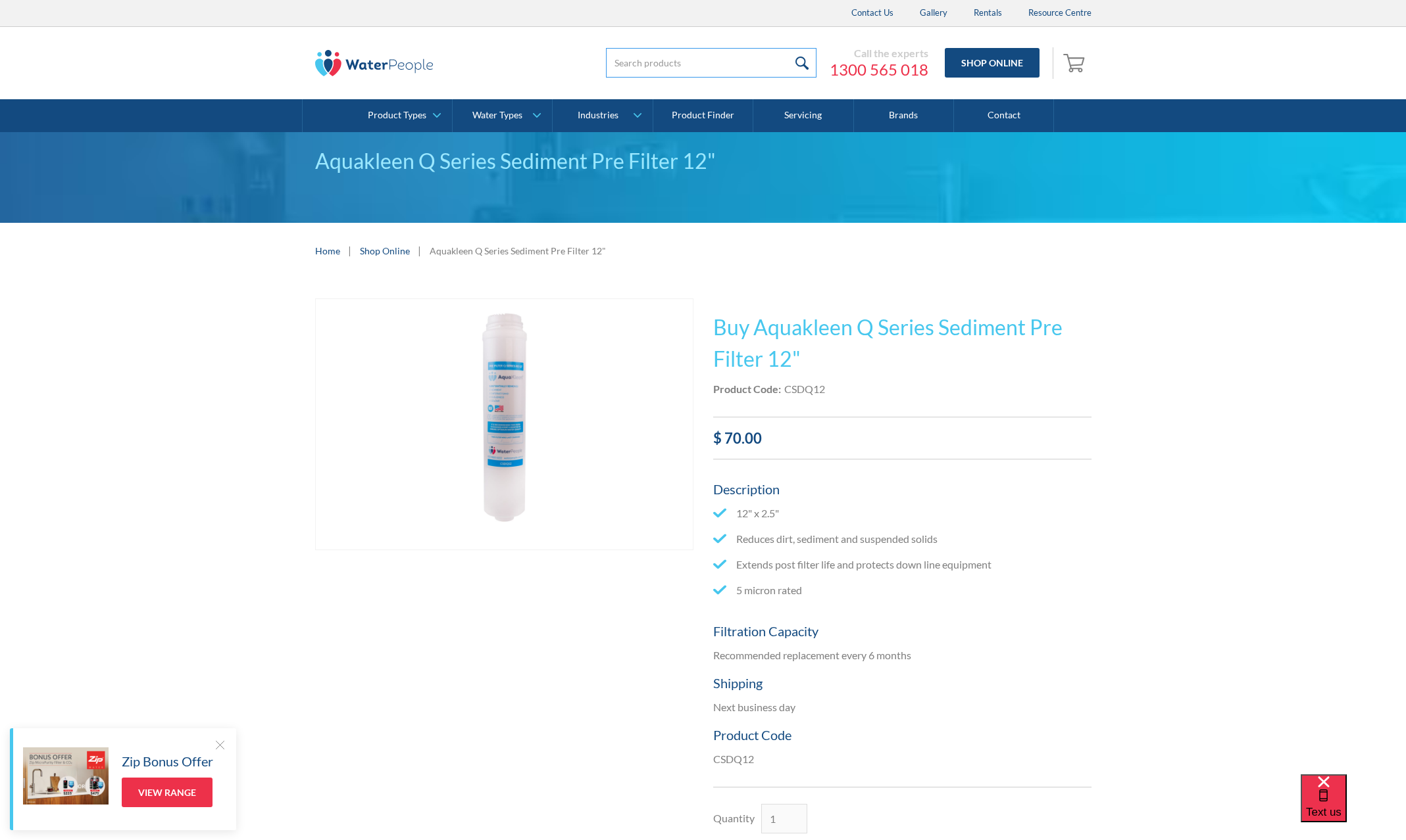
click at [642, 61] on input "search" at bounding box center [711, 63] width 211 height 30
type input "remineralising filter"
click at [788, 48] on input "submit" at bounding box center [801, 63] width 28 height 30
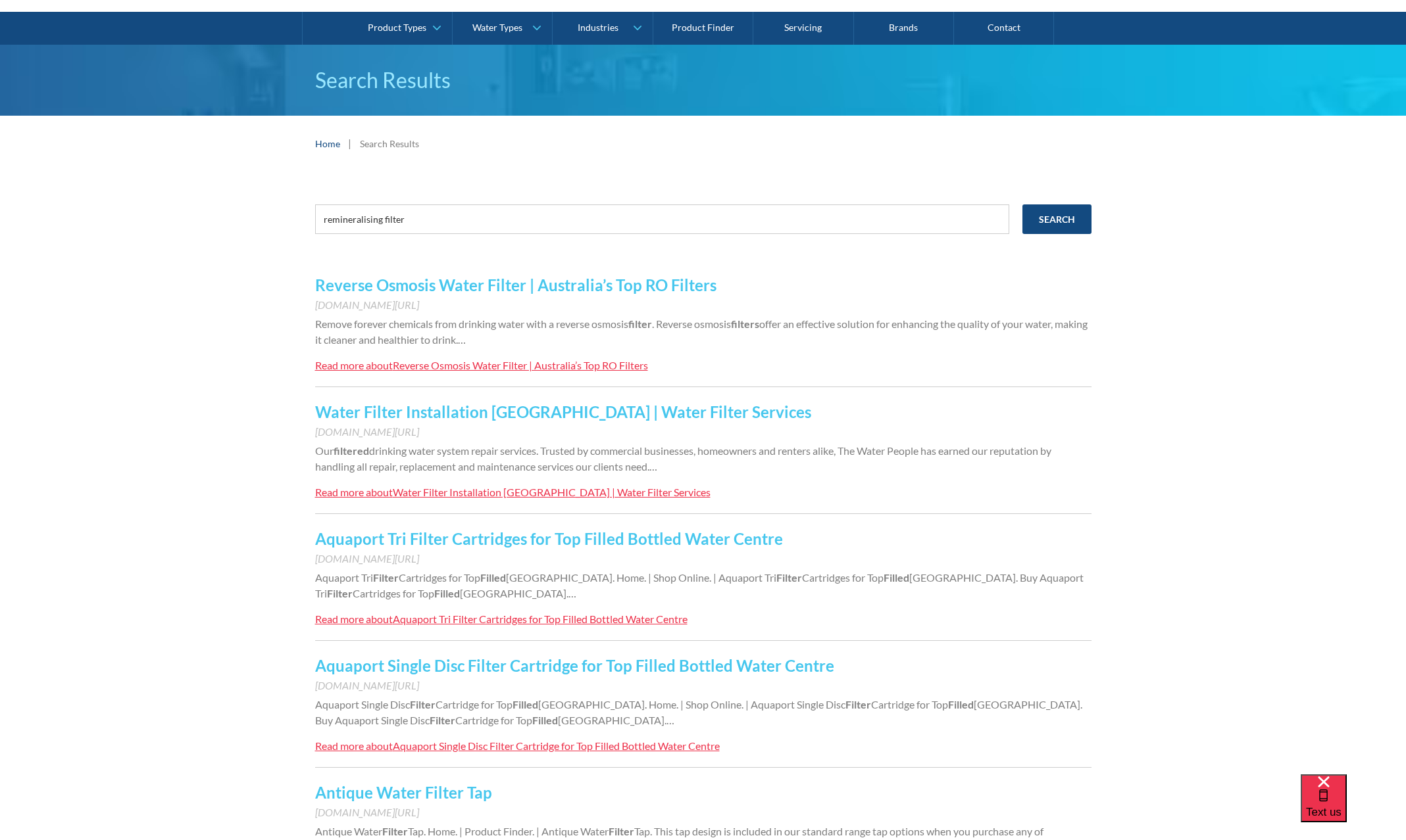
scroll to position [44, 0]
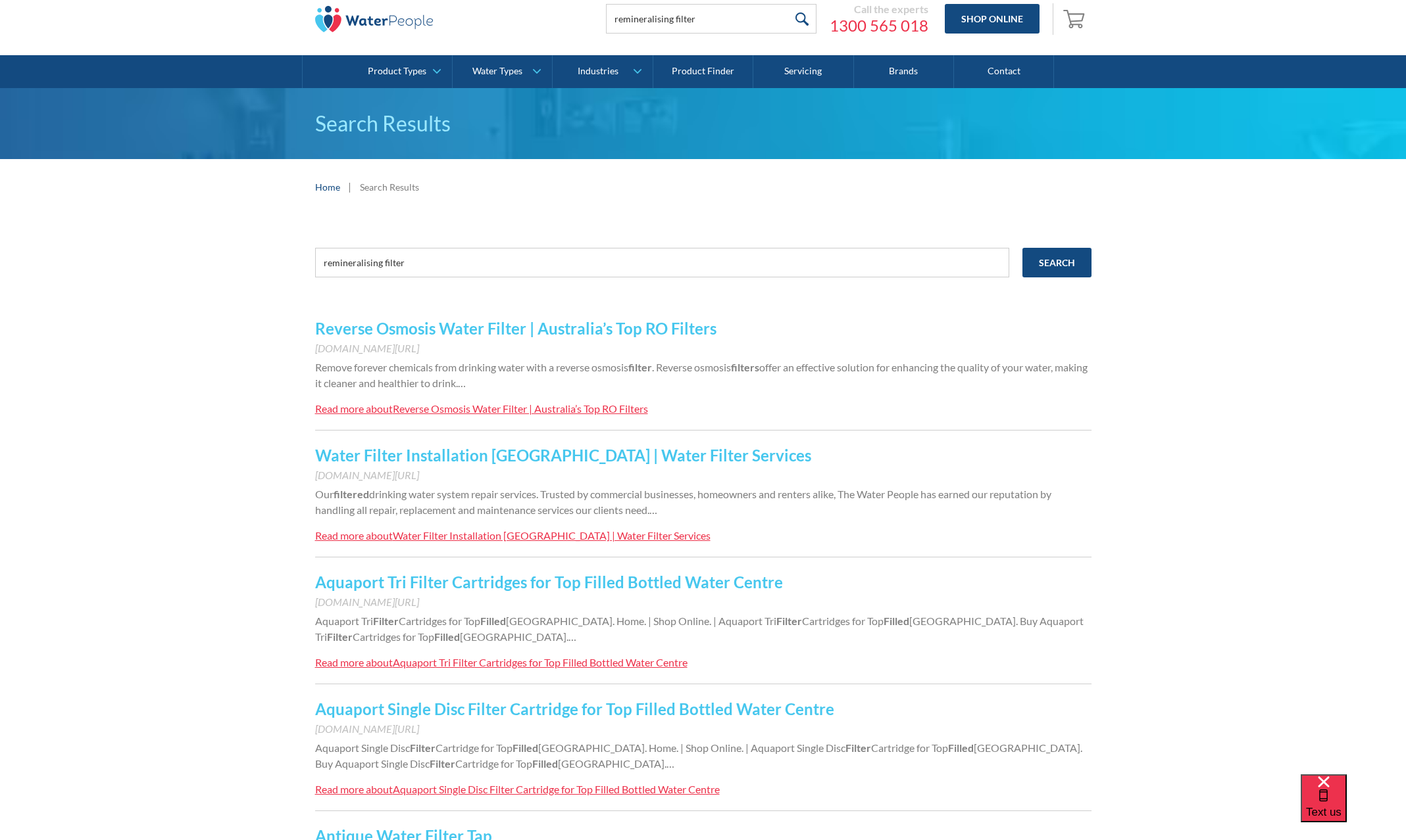
click at [547, 329] on link "Reverse Osmosis Water Filter | Australia’s Top RO Filters" at bounding box center [516, 328] width 402 height 19
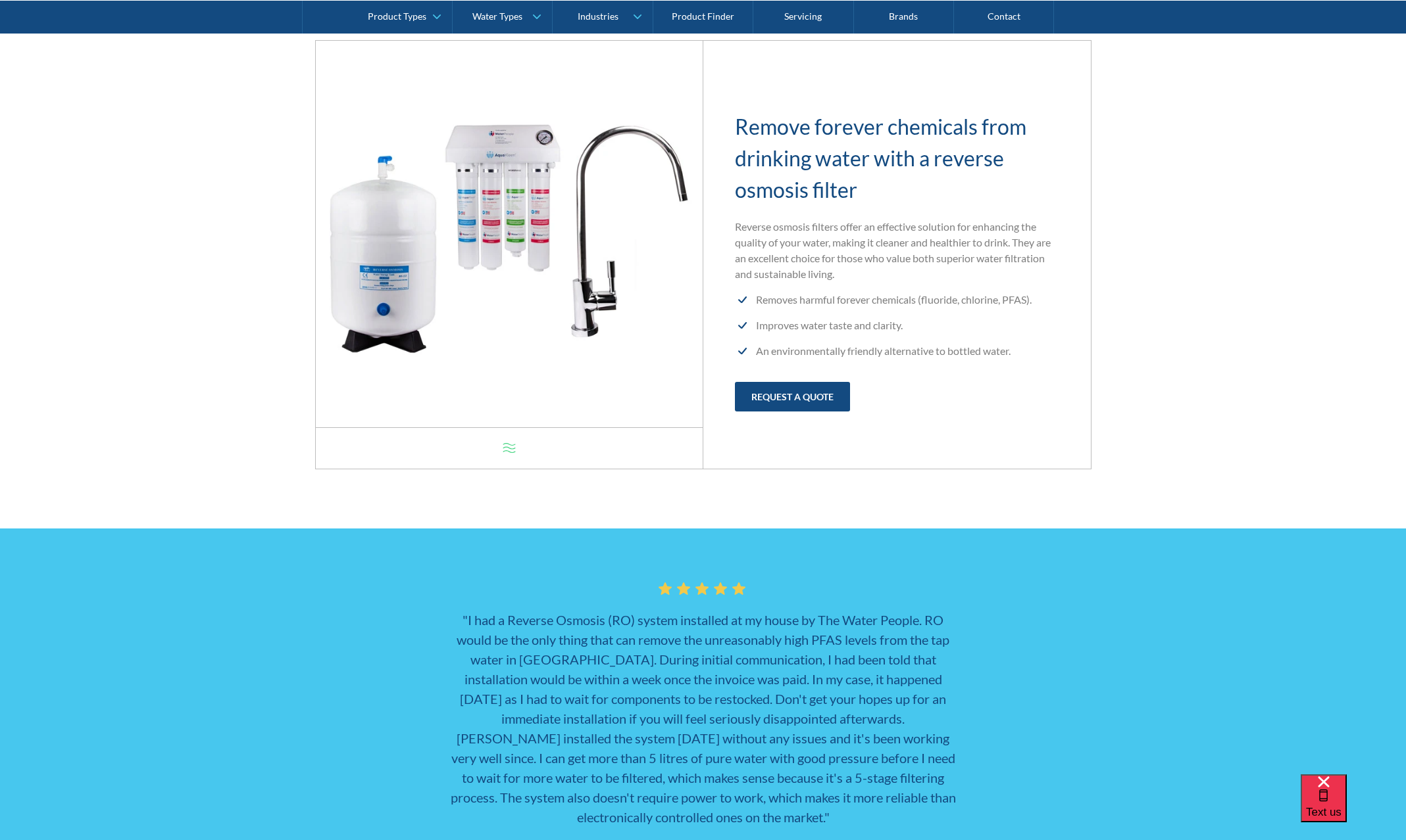
scroll to position [614, 0]
